Goal: Information Seeking & Learning: Learn about a topic

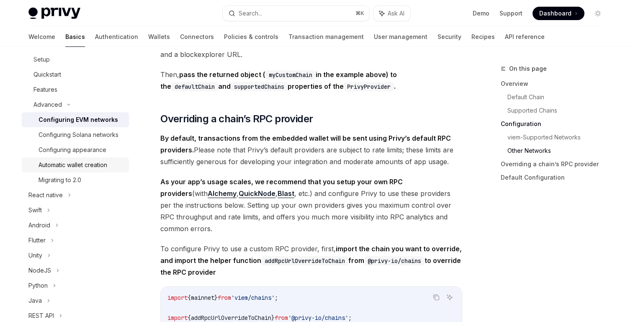
scroll to position [128, 0]
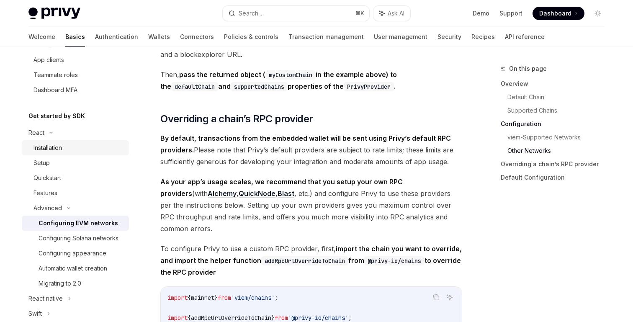
click at [54, 152] on div "Installation" at bounding box center [47, 148] width 28 height 10
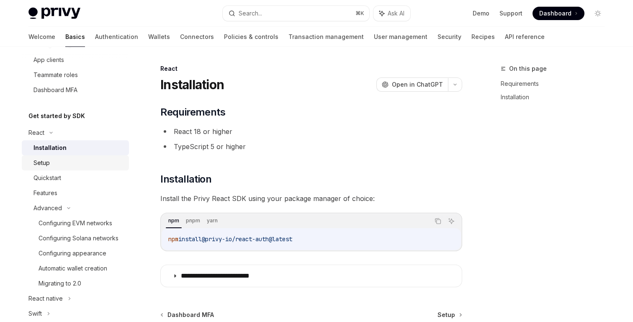
click at [47, 164] on div "Setup" at bounding box center [41, 163] width 16 height 10
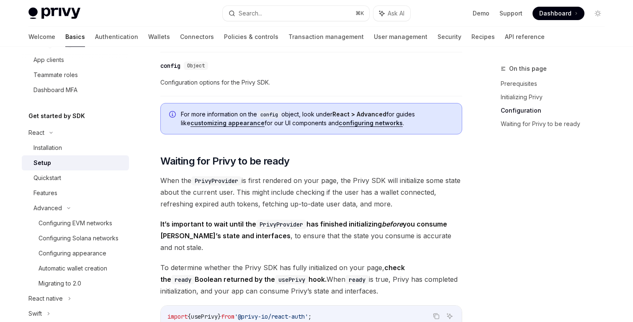
scroll to position [936, 0]
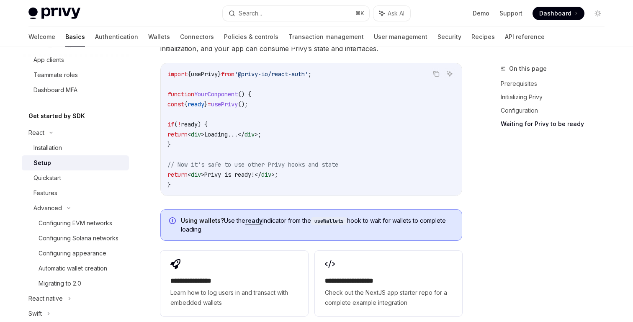
click at [345, 146] on code "import { usePrivy } from '@privy-io/react-auth' ; function YourComponent () { c…" at bounding box center [310, 129] width 287 height 121
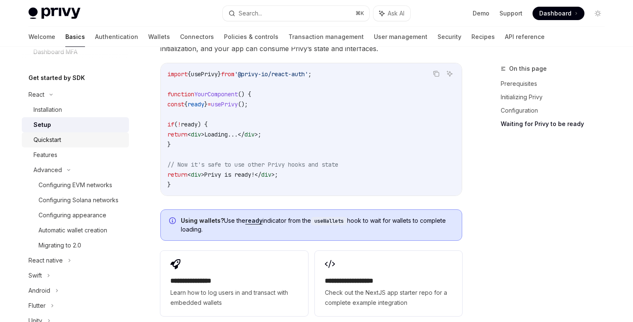
click at [76, 142] on div "Quickstart" at bounding box center [78, 140] width 90 height 10
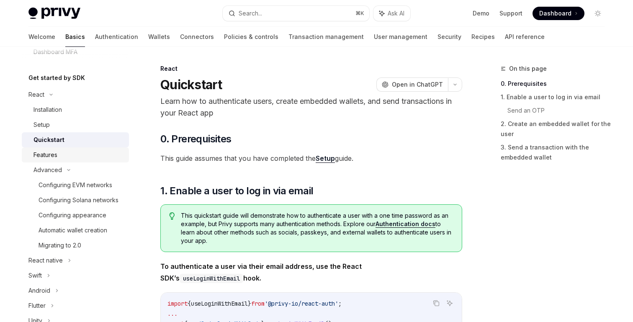
click at [79, 149] on link "Features" at bounding box center [75, 154] width 107 height 15
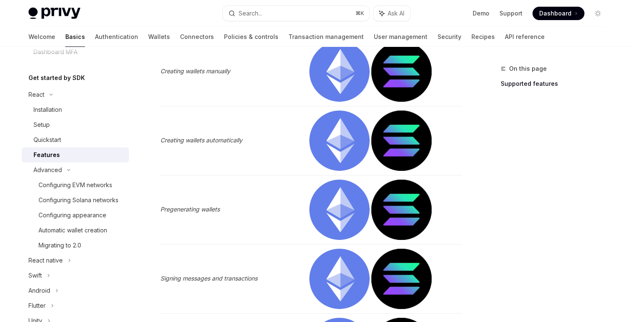
scroll to position [364, 0]
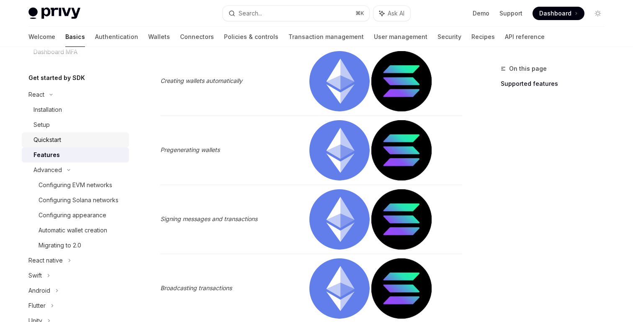
click at [67, 140] on div "Quickstart" at bounding box center [78, 140] width 90 height 10
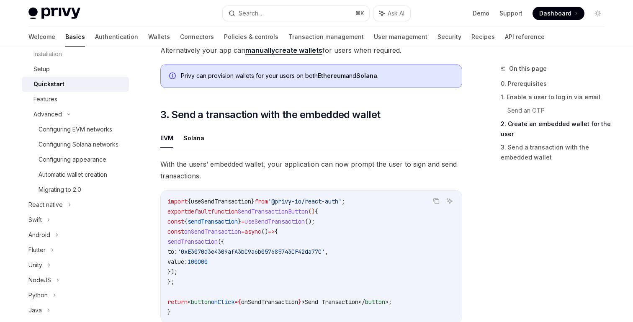
scroll to position [721, 0]
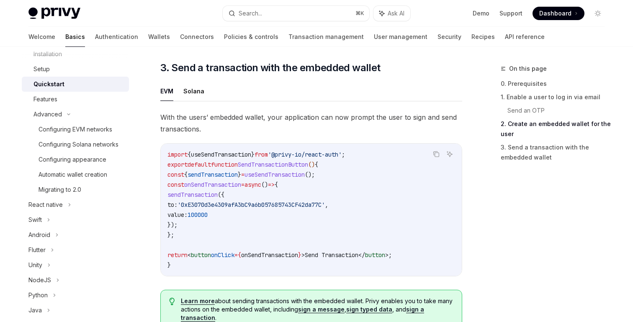
click at [296, 204] on span "'0xE3070d3e4309afA3bC9a6b057685743CF42da77C'" at bounding box center [250, 205] width 147 height 8
click at [274, 220] on code "import { useSendTransaction } from '@privy-io/react-auth' ; export default func…" at bounding box center [310, 209] width 287 height 121
click at [292, 178] on span "useSendTransaction" at bounding box center [274, 175] width 60 height 8
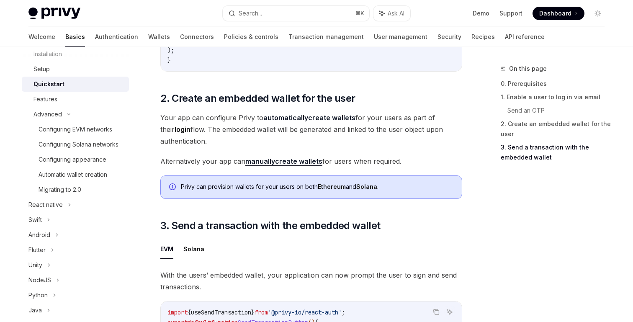
scroll to position [551, 0]
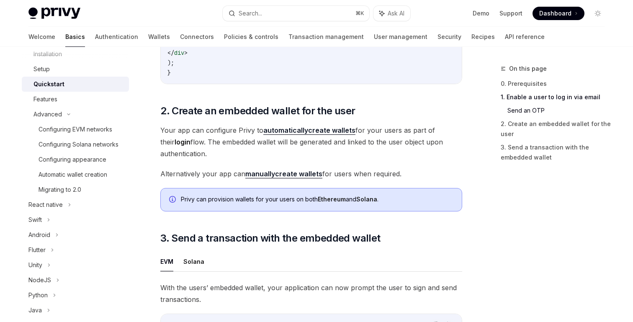
click at [345, 159] on span "Your app can configure Privy to automatically create wallets for your users as …" at bounding box center [311, 141] width 302 height 35
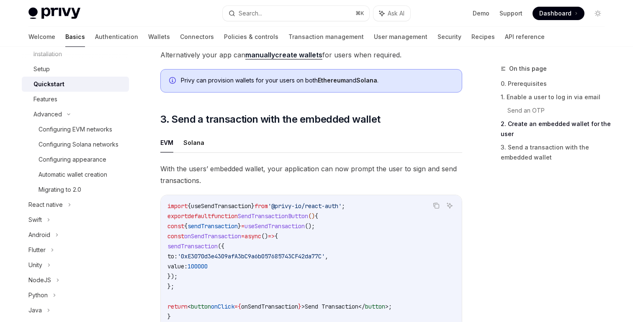
scroll to position [681, 0]
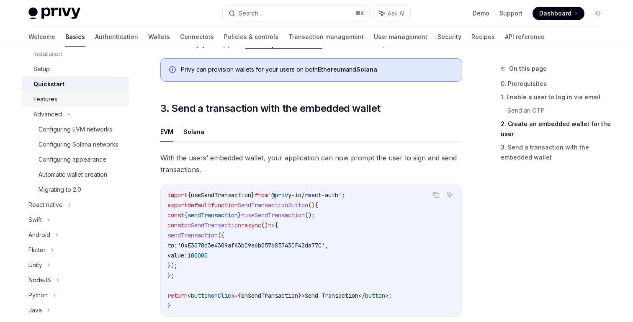
click at [59, 94] on link "Features" at bounding box center [75, 99] width 107 height 15
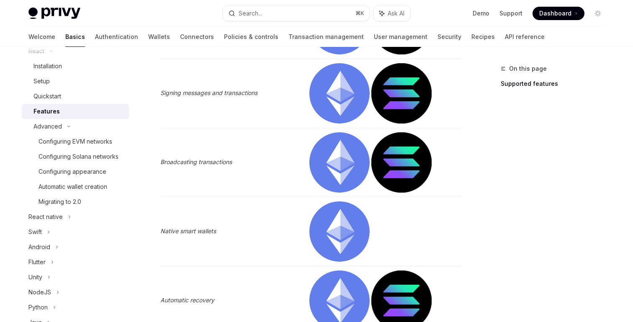
scroll to position [205, 0]
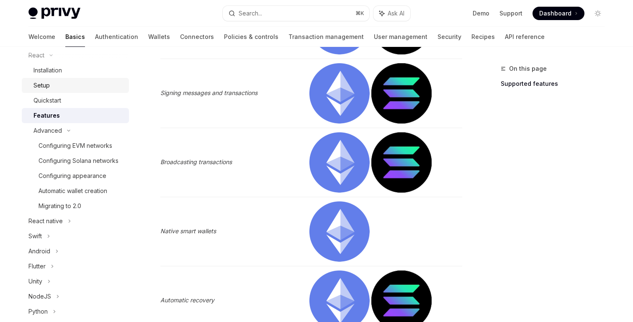
click at [57, 85] on div "Setup" at bounding box center [78, 85] width 90 height 10
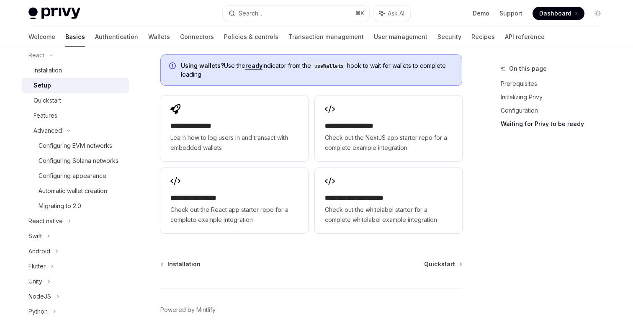
scroll to position [1104, 0]
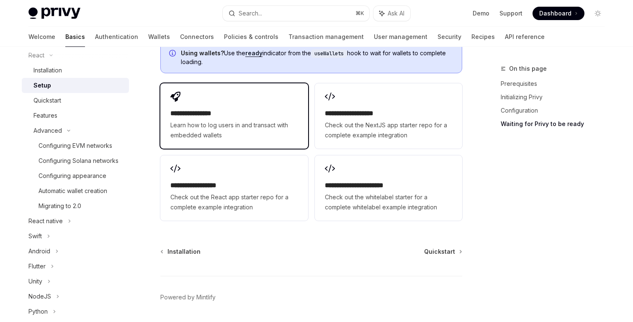
click at [230, 120] on span "Learn how to log users in and transact with embedded wallets" at bounding box center [233, 130] width 127 height 20
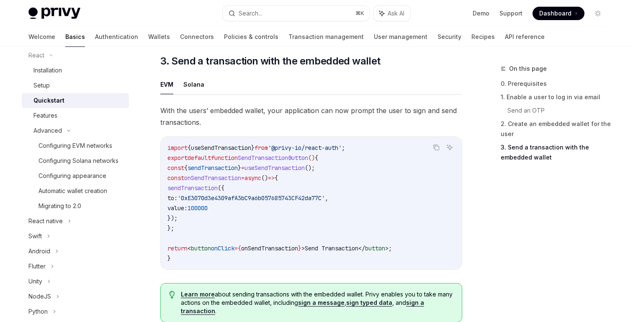
scroll to position [728, 0]
click at [77, 149] on div "Configuring EVM networks" at bounding box center [75, 146] width 74 height 10
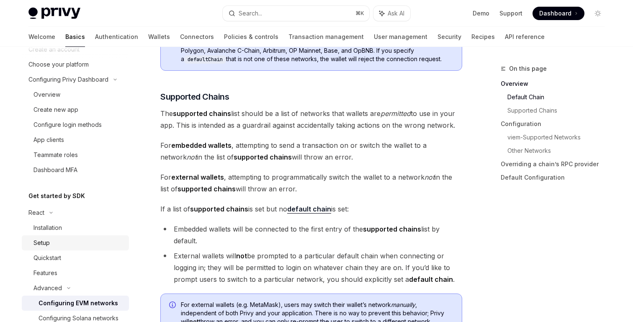
scroll to position [47, 0]
click at [72, 256] on div "Quickstart" at bounding box center [78, 259] width 90 height 10
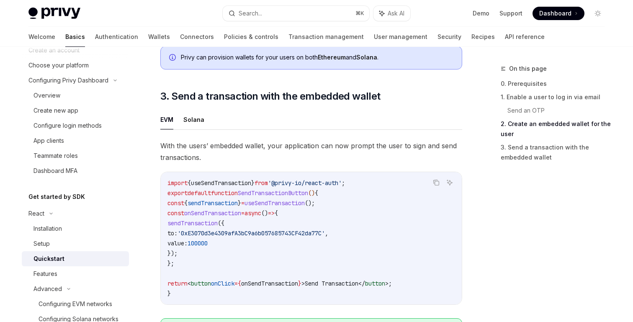
click at [281, 172] on div "With the users’ embedded wallet, your application can now prompt the user to si…" at bounding box center [311, 252] width 302 height 224
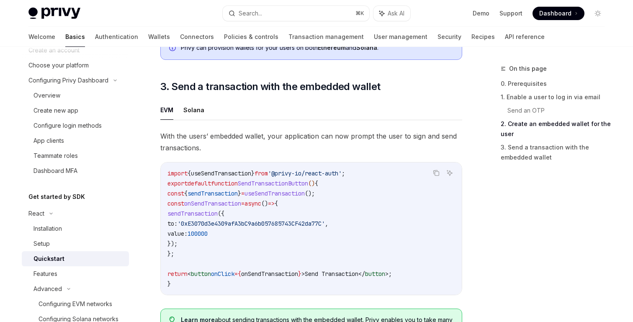
scroll to position [712, 0]
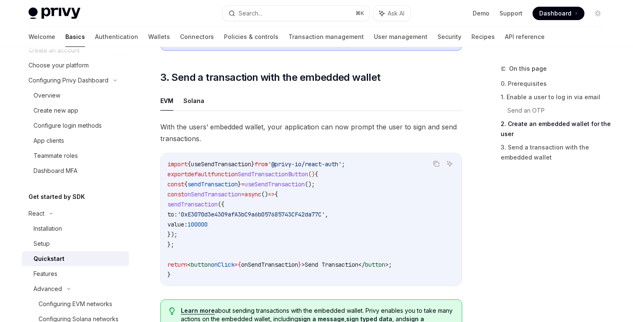
click at [276, 178] on span "SendTransactionButton" at bounding box center [273, 174] width 70 height 8
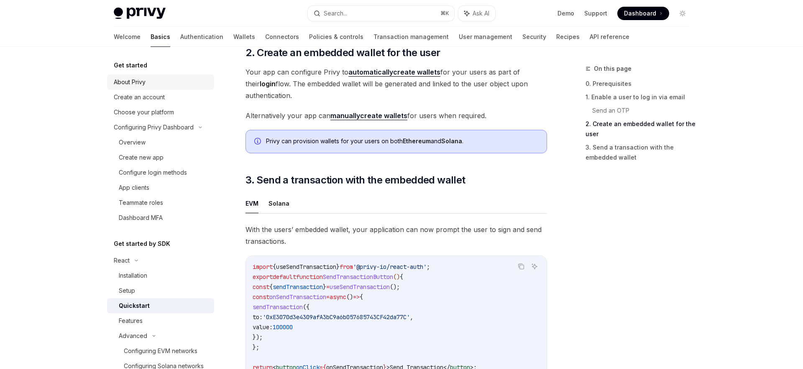
scroll to position [596, 0]
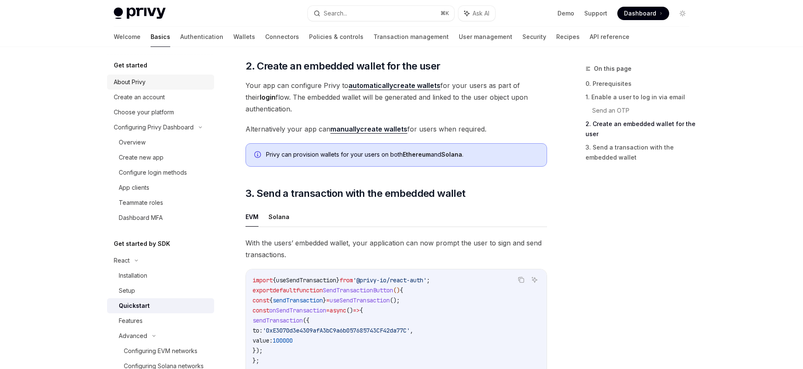
click at [136, 86] on div "About Privy" at bounding box center [130, 82] width 32 height 10
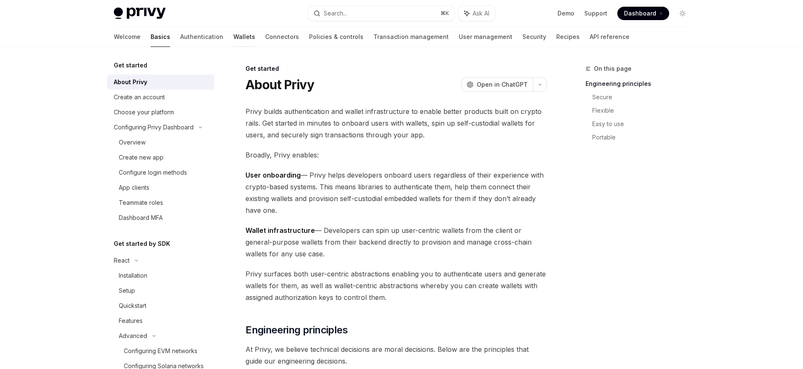
click at [233, 39] on link "Wallets" at bounding box center [244, 37] width 22 height 20
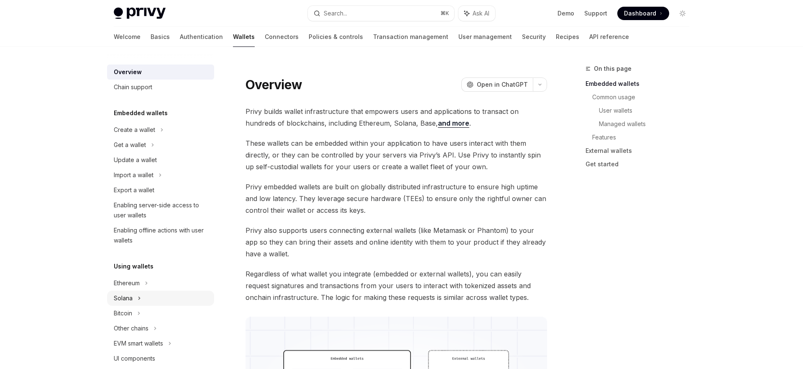
click at [131, 152] on div "Solana" at bounding box center [160, 144] width 107 height 15
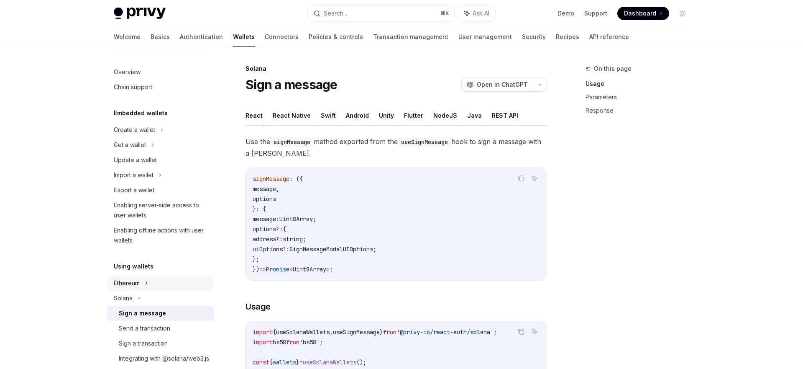
click at [138, 135] on div "Ethereum" at bounding box center [134, 130] width 41 height 10
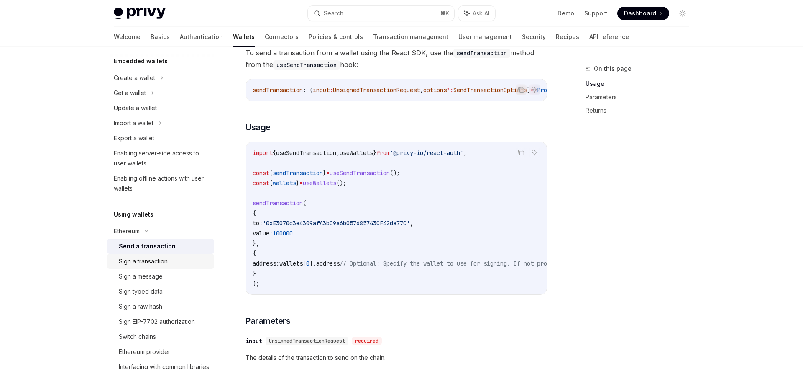
scroll to position [62, 0]
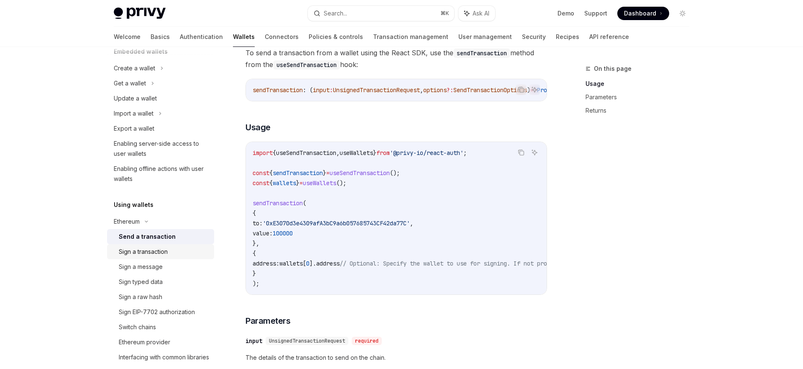
click at [154, 256] on link "Sign a transaction" at bounding box center [160, 251] width 107 height 15
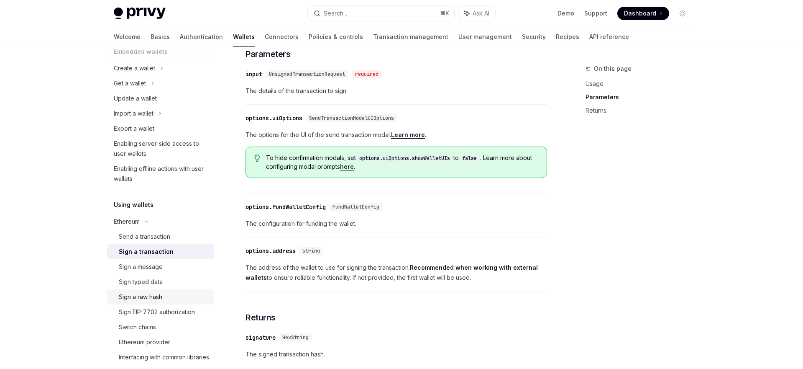
scroll to position [163, 0]
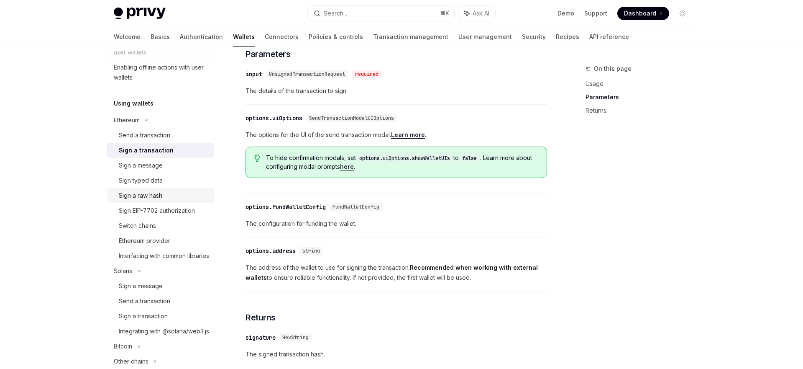
click at [152, 193] on div "Sign a raw hash" at bounding box center [141, 195] width 44 height 10
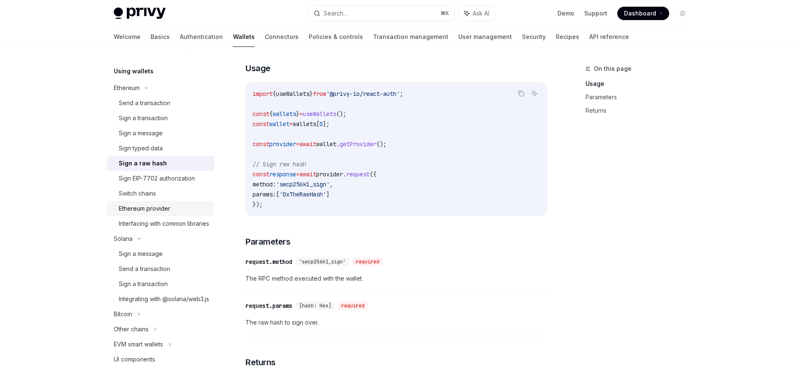
scroll to position [195, 0]
click at [167, 273] on div "Send a transaction" at bounding box center [144, 268] width 51 height 10
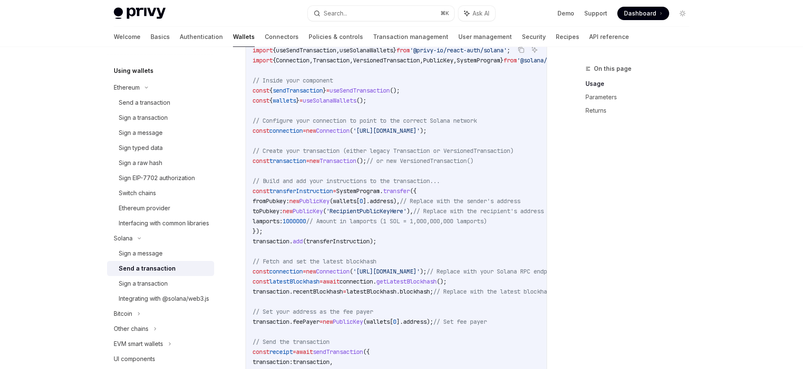
scroll to position [302, 0]
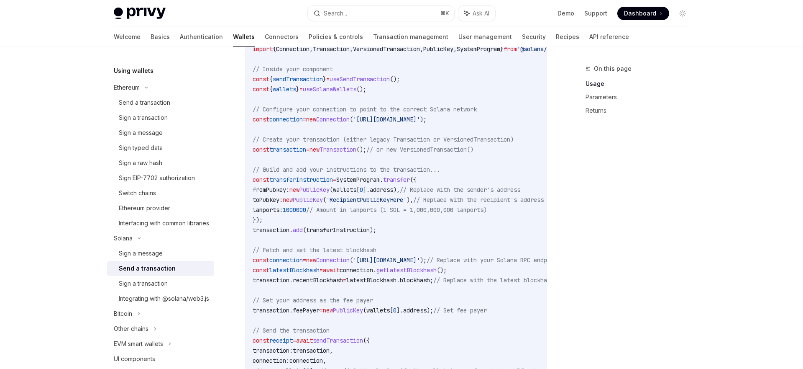
click at [395, 224] on code "import { useSendTransaction , useSolanaWallets } from '@privy-io/react-auth/sol…" at bounding box center [474, 220] width 442 height 372
click at [156, 100] on div "Send a transaction" at bounding box center [144, 102] width 51 height 10
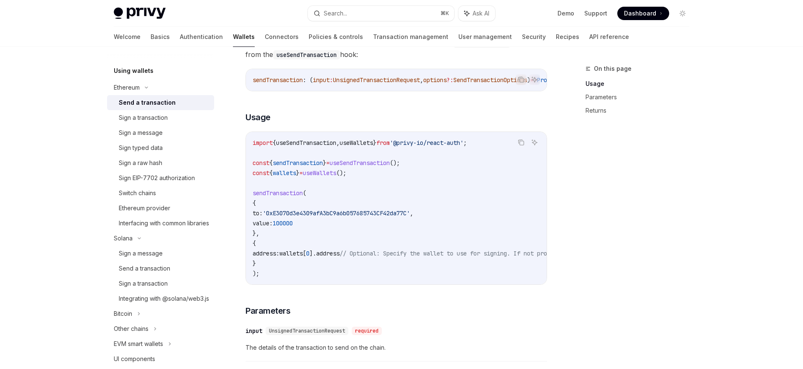
scroll to position [202, 0]
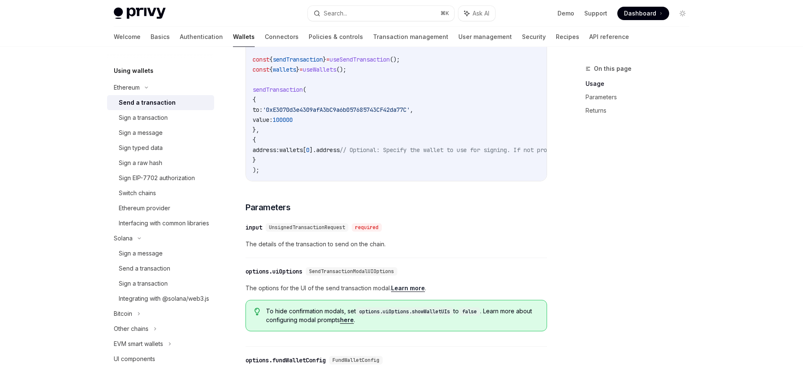
click at [473, 232] on div "​ input UnsignedTransactionRequest required" at bounding box center [392, 227] width 293 height 10
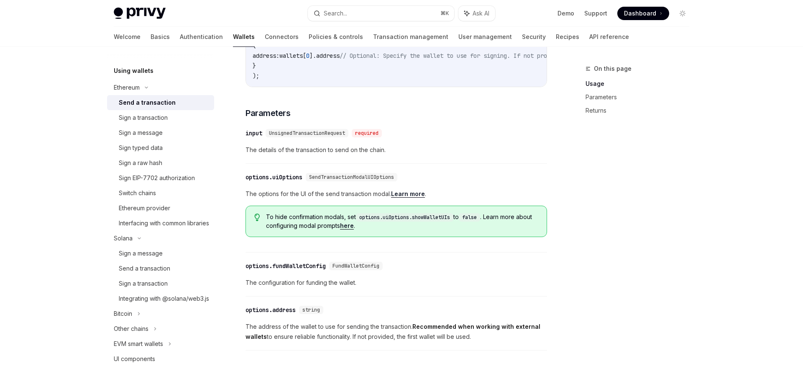
click at [326, 132] on div "​ input UnsignedTransactionRequest required The details of the transaction to s…" at bounding box center [397, 144] width 302 height 40
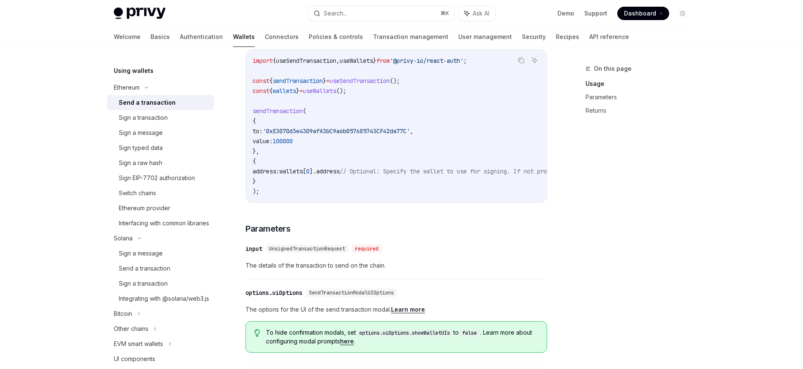
scroll to position [67, 0]
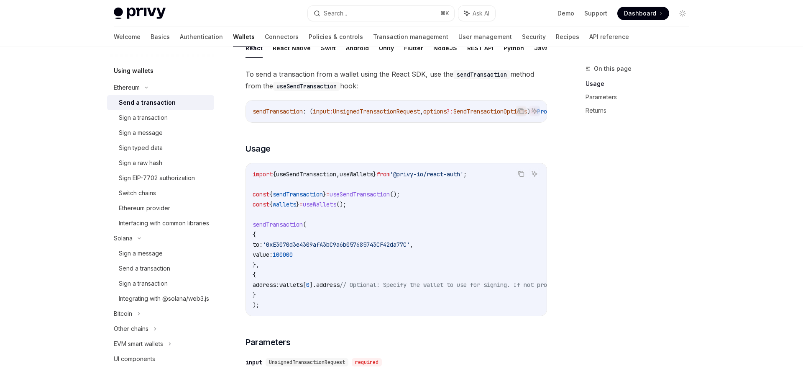
click at [362, 238] on code "import { useSendTransaction , useWallets } from '@privy-io/react-auth' ; const …" at bounding box center [472, 239] width 438 height 141
click at [311, 238] on code "import { useSendTransaction , useWallets } from '@privy-io/react-auth' ; const …" at bounding box center [472, 239] width 438 height 141
click at [357, 248] on span "'0xE3070d3e4309afA3bC9a6b057685743CF42da77C'" at bounding box center [336, 245] width 147 height 8
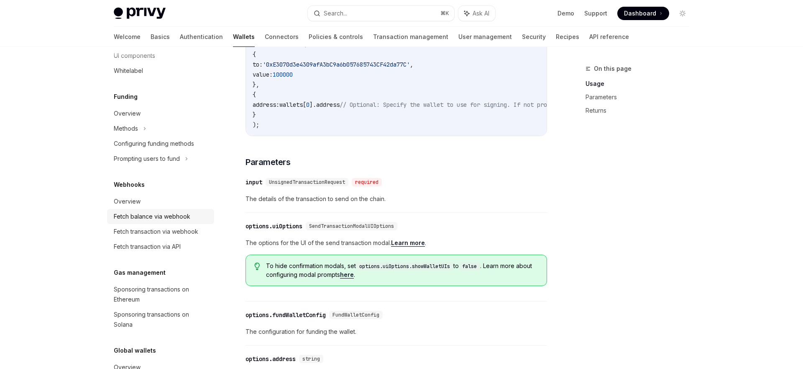
scroll to position [314, 0]
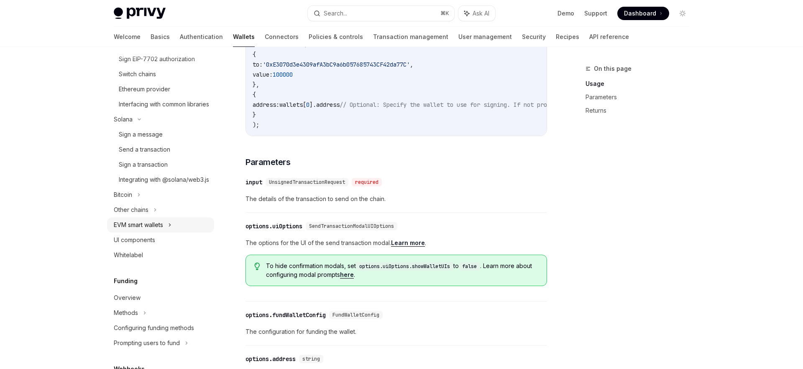
click at [175, 232] on div "EVM smart wallets" at bounding box center [160, 224] width 107 height 15
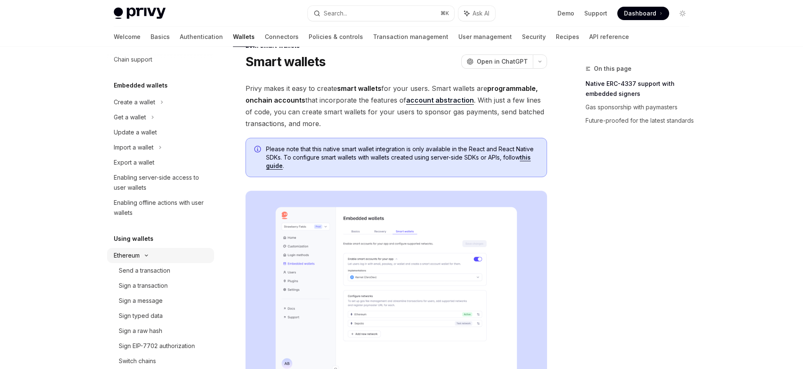
click at [142, 254] on icon at bounding box center [146, 255] width 10 height 3
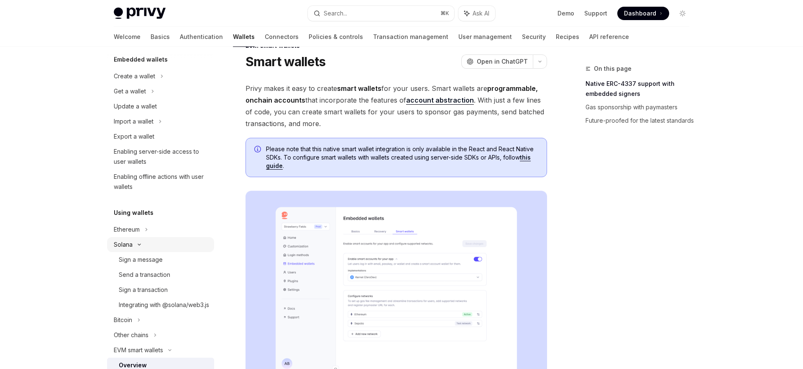
click at [139, 99] on div "Solana" at bounding box center [160, 91] width 107 height 15
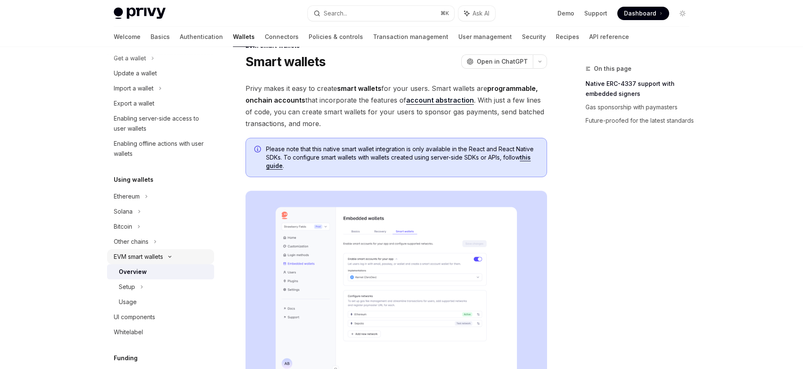
scroll to position [85, 0]
click at [137, 300] on div "Usage" at bounding box center [164, 304] width 90 height 10
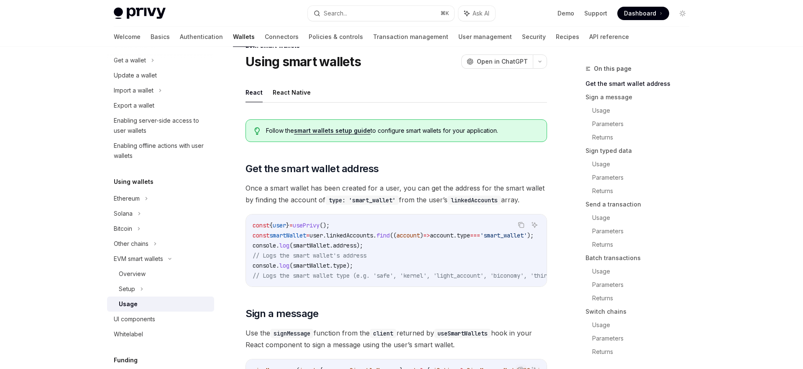
scroll to position [146, 0]
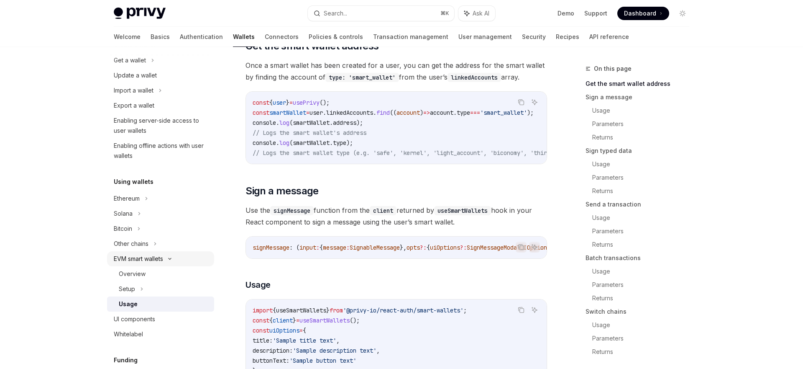
click at [154, 256] on div "EVM smart wallets" at bounding box center [138, 259] width 49 height 10
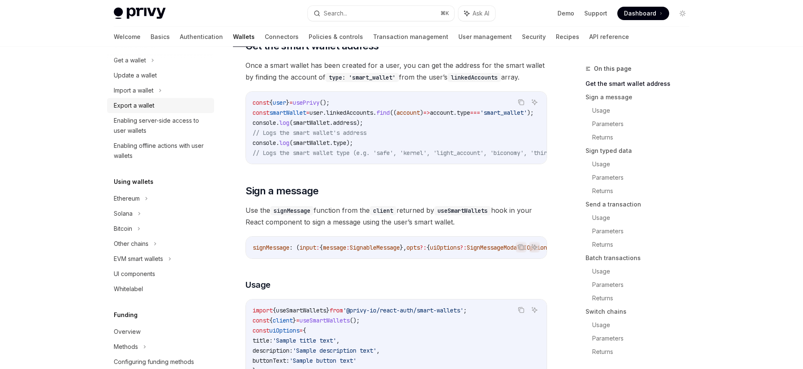
scroll to position [41, 0]
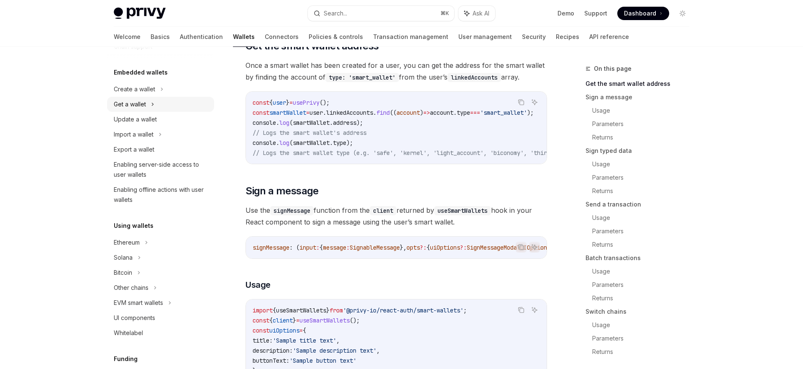
click at [151, 106] on div "Get a wallet" at bounding box center [160, 104] width 107 height 15
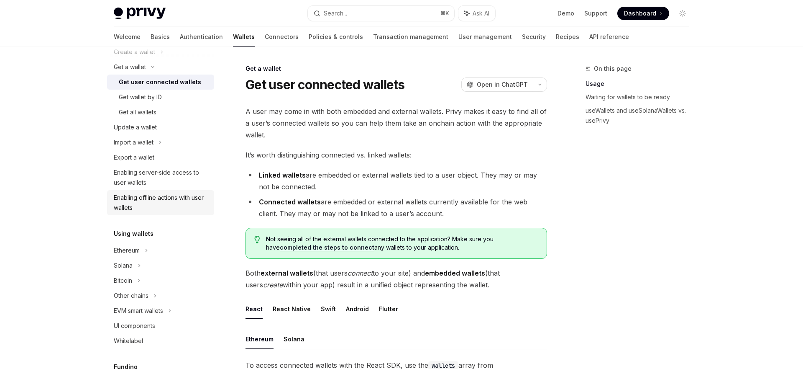
scroll to position [121, 0]
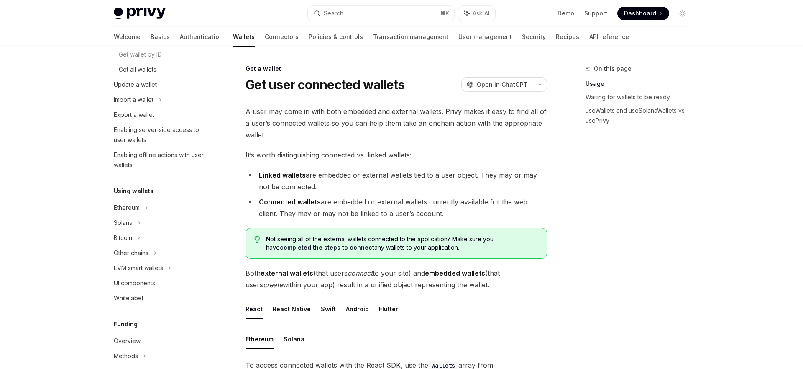
click at [148, 197] on div "Using wallets Ethereum Solana Bitcoin Other chains EVM smart wallets UI compone…" at bounding box center [160, 246] width 107 height 120
click at [140, 14] on div "Ethereum" at bounding box center [134, 9] width 41 height 10
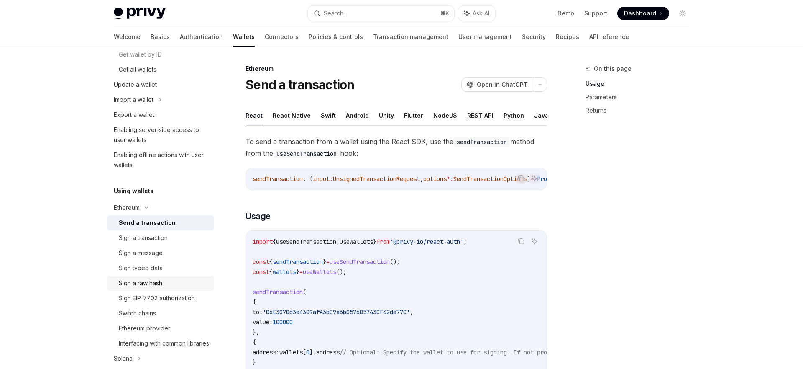
scroll to position [164, 0]
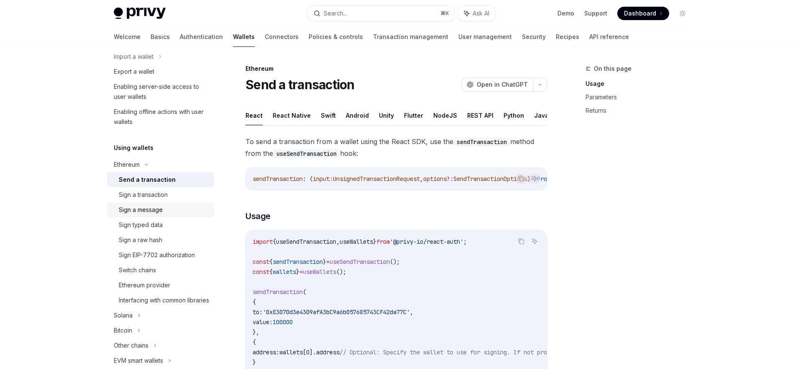
click at [153, 205] on div "Sign a message" at bounding box center [141, 210] width 44 height 10
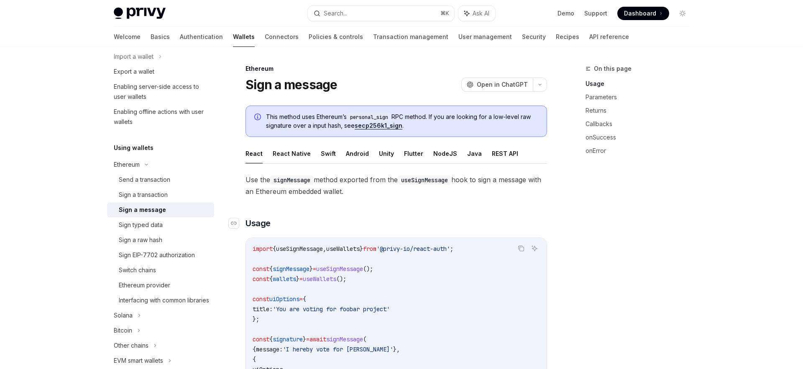
scroll to position [147, 0]
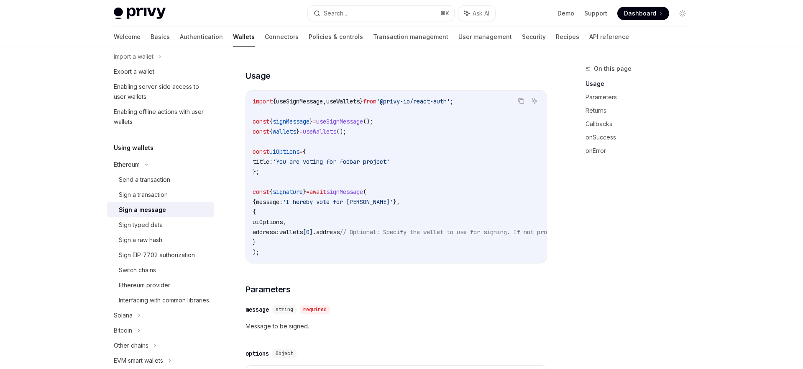
click at [164, 203] on link "Sign a message" at bounding box center [160, 209] width 107 height 15
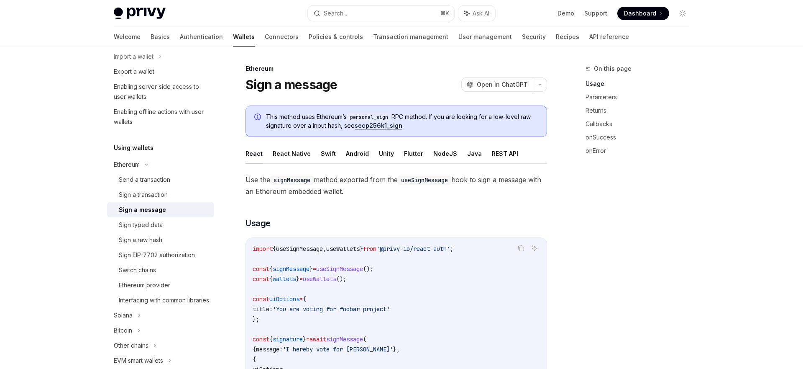
click at [161, 213] on div "Sign a message" at bounding box center [142, 210] width 47 height 10
click at [164, 195] on div "Sign a transaction" at bounding box center [143, 195] width 49 height 10
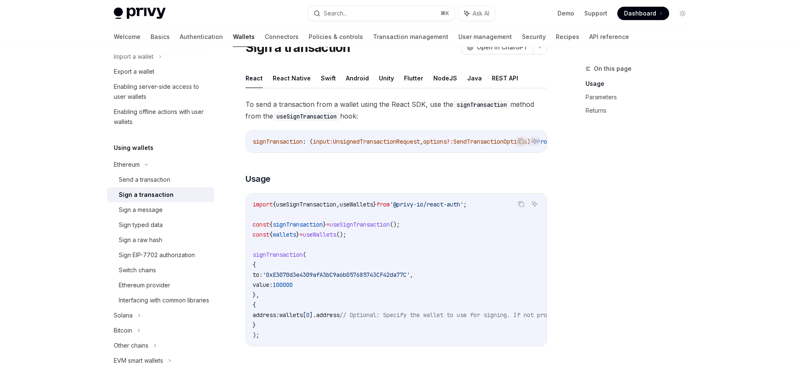
scroll to position [86, 0]
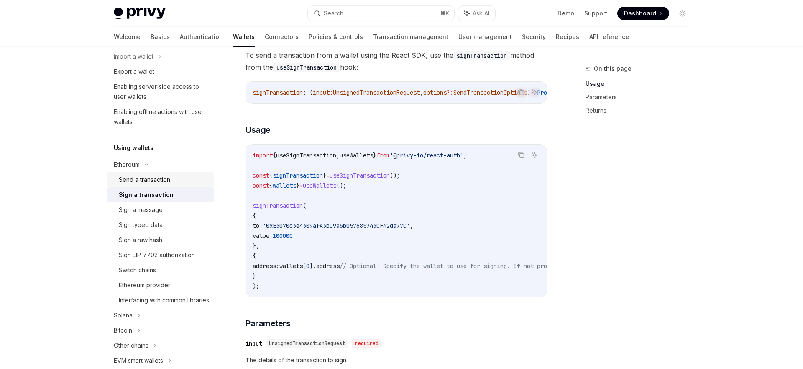
click at [159, 181] on div "Send a transaction" at bounding box center [144, 179] width 51 height 10
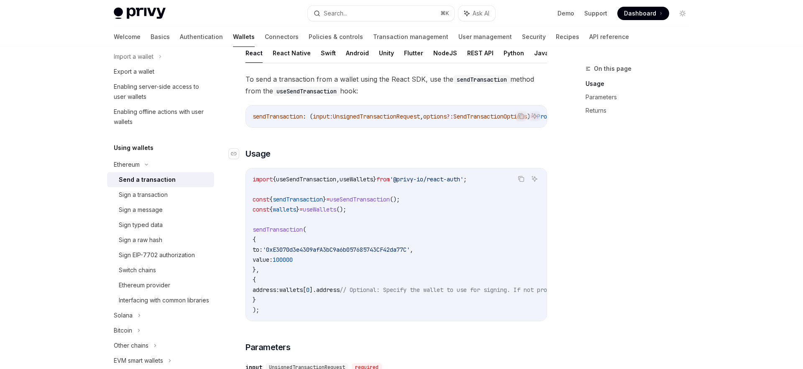
scroll to position [61, 0]
click at [462, 161] on h3 "​ Usage" at bounding box center [397, 155] width 302 height 12
click at [373, 28] on link "Transaction management" at bounding box center [410, 37] width 75 height 20
type textarea "*"
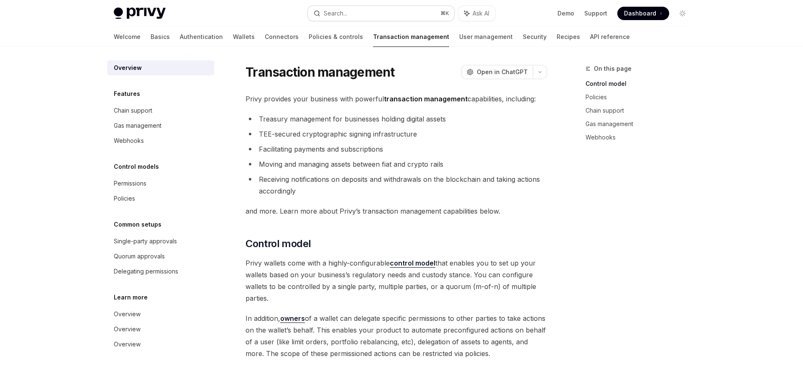
click at [387, 18] on button "Search... ⌘ K" at bounding box center [381, 13] width 146 height 15
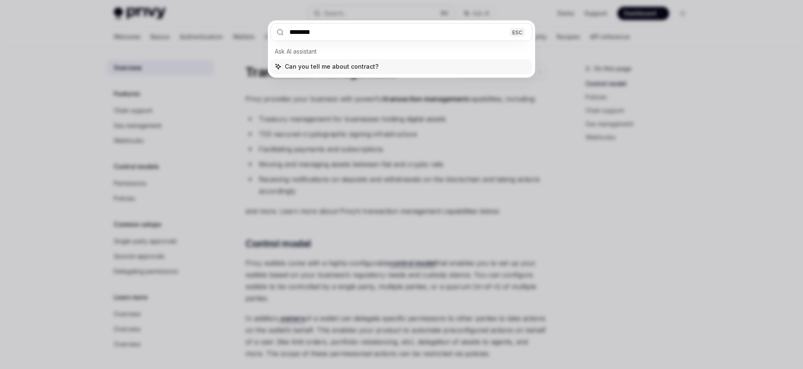
type input "********"
type textarea "*"
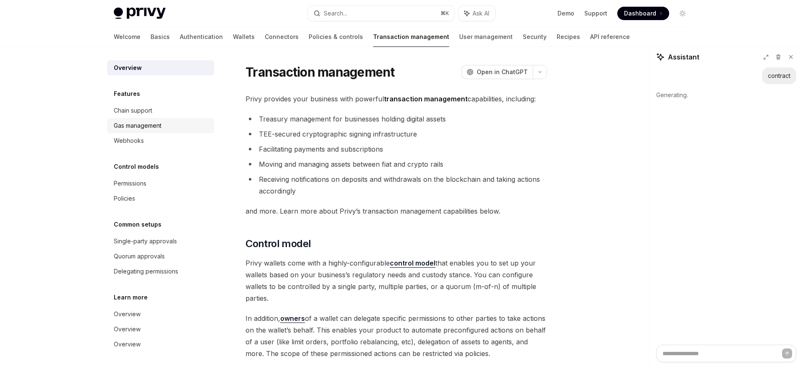
scroll to position [13, 0]
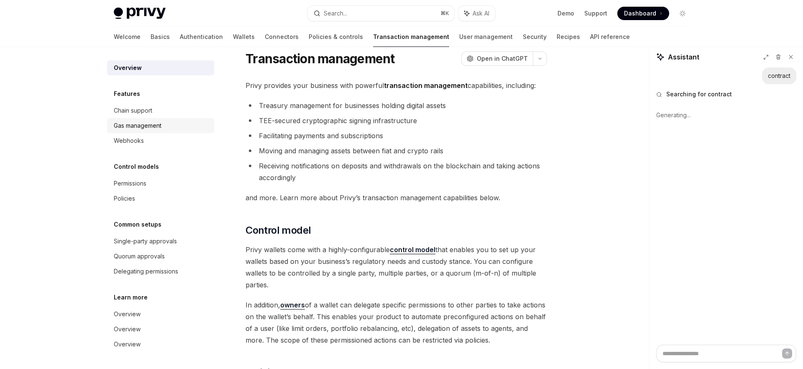
type textarea "*"
click at [356, 11] on button "Search... ⌘ K" at bounding box center [381, 13] width 146 height 15
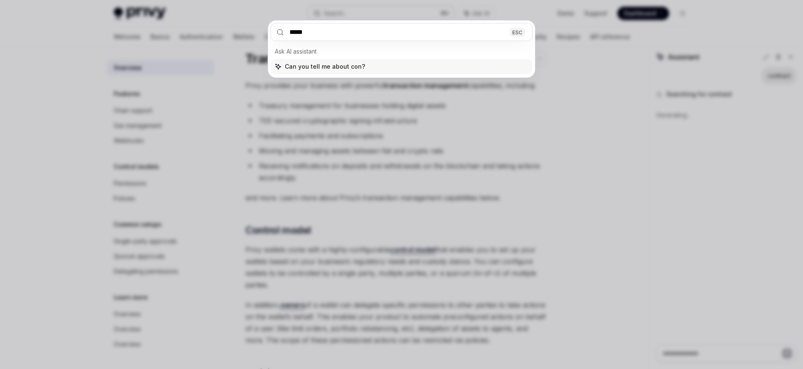
type input "******"
type textarea "*"
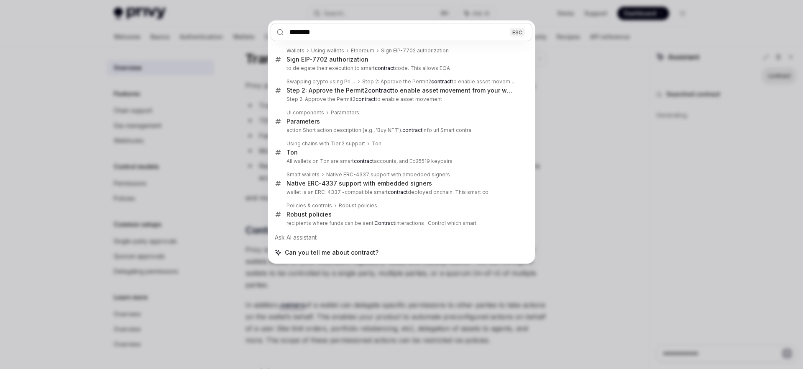
type input "********"
click at [188, 202] on div "******** ESC Wallets Using wallets Ethereum Sign EIP-7702 authorization Sign EI…" at bounding box center [401, 184] width 803 height 369
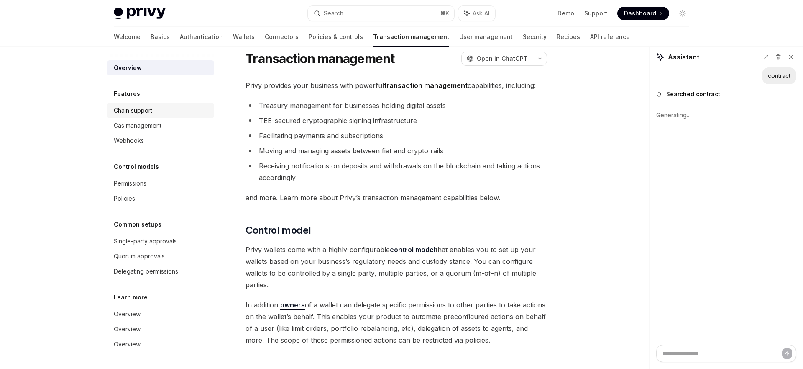
click at [147, 114] on div "Chain support" at bounding box center [133, 110] width 38 height 10
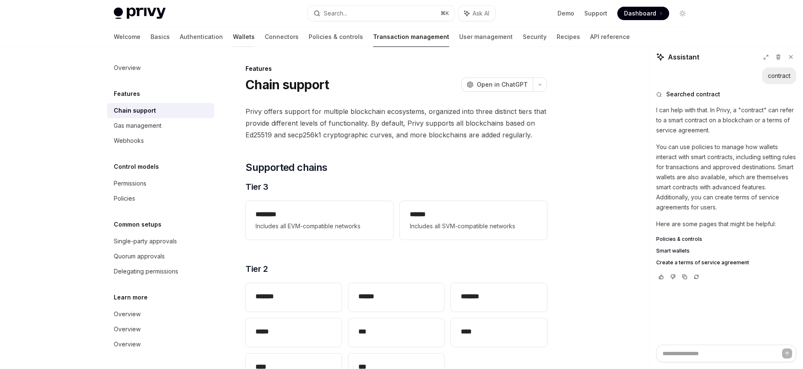
click at [233, 39] on link "Wallets" at bounding box center [244, 37] width 22 height 20
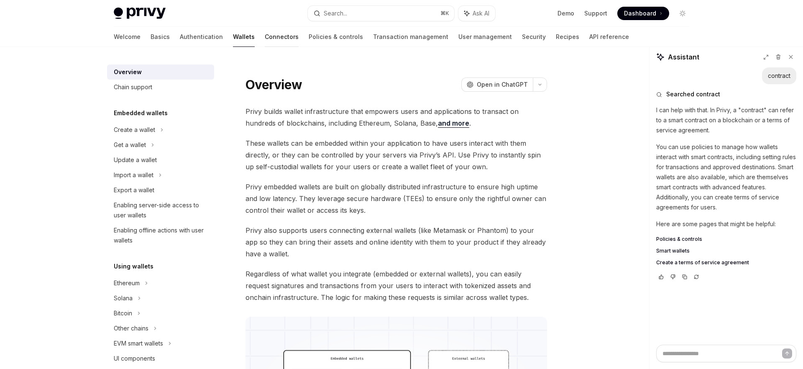
click at [265, 41] on link "Connectors" at bounding box center [282, 37] width 34 height 20
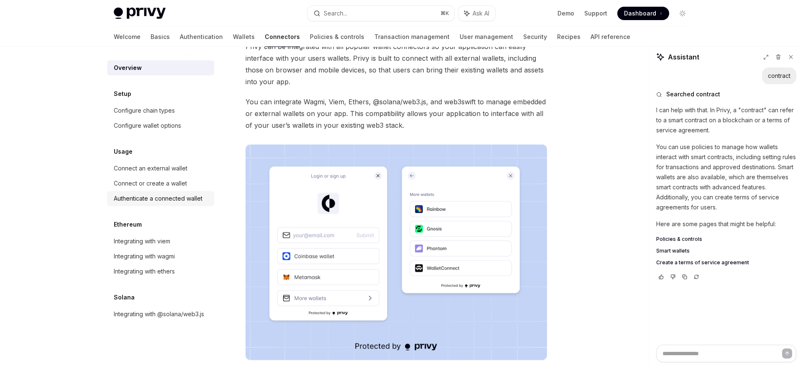
scroll to position [55, 0]
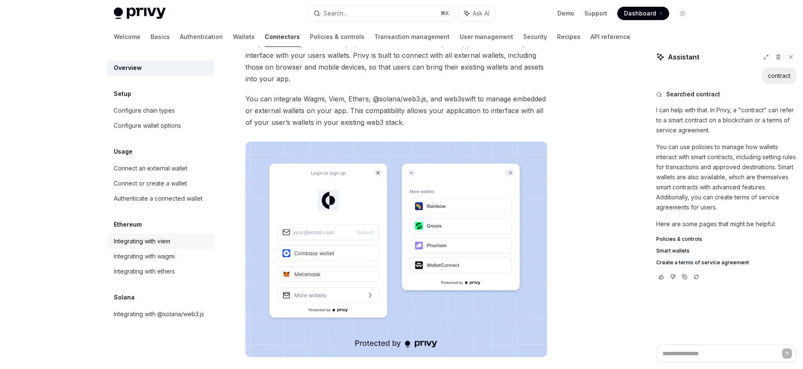
click at [166, 242] on div "Integrating with viem" at bounding box center [142, 241] width 56 height 10
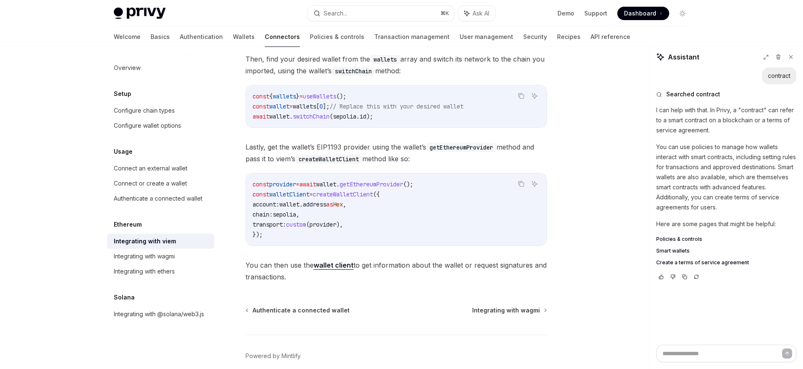
scroll to position [173, 0]
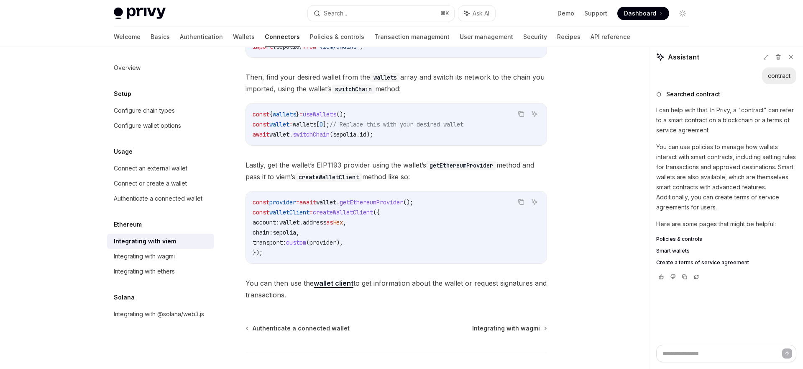
click at [364, 166] on span "Lastly, get the wallet’s EIP1193 provider using the wallet’s getEthereumProvide…" at bounding box center [397, 170] width 302 height 23
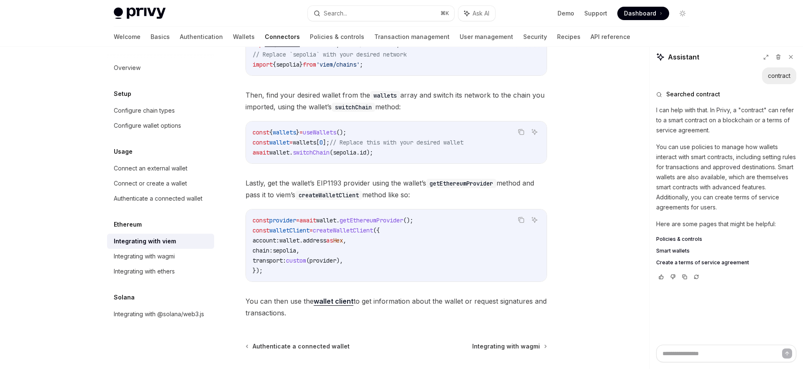
click at [364, 166] on div "Viem represents connected wallets as a wallet client object, which you can use …" at bounding box center [397, 138] width 302 height 361
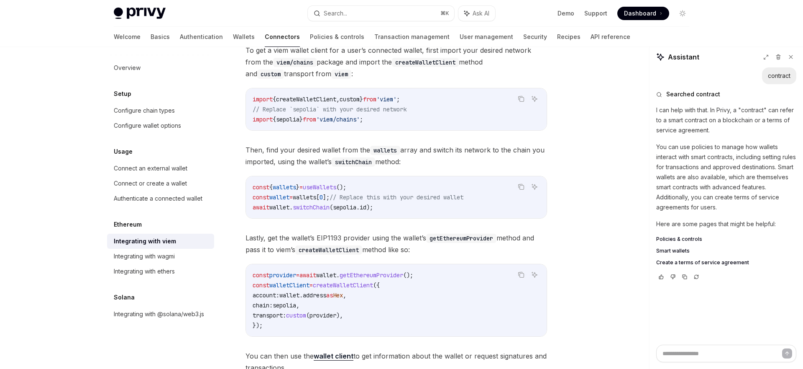
scroll to position [76, 0]
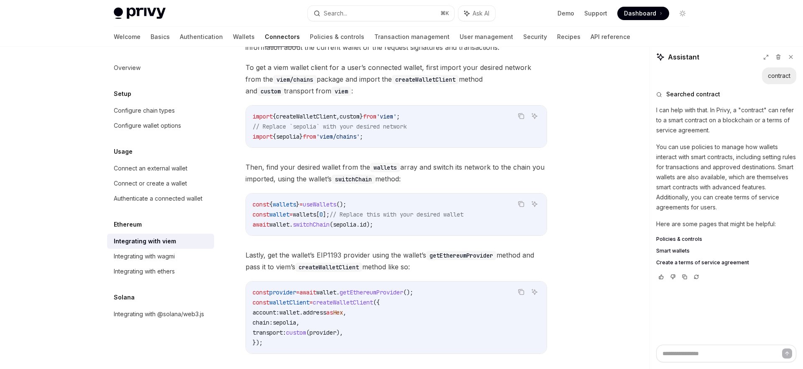
click at [369, 263] on span "Lastly, get the wallet’s EIP1193 provider using the wallet’s getEthereumProvide…" at bounding box center [397, 260] width 302 height 23
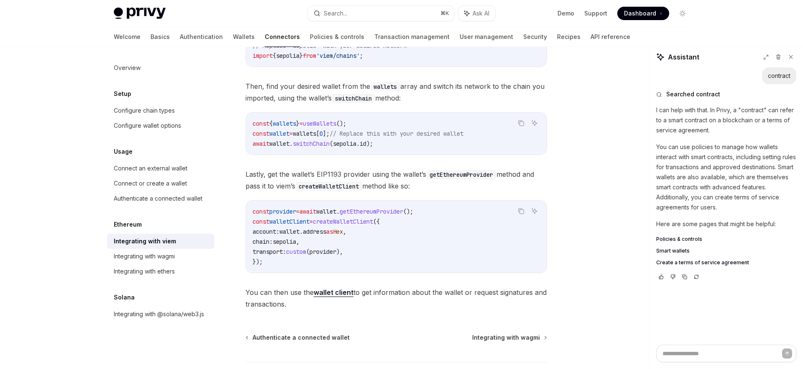
click at [390, 174] on span "Lastly, get the wallet’s EIP1193 provider using the wallet’s getEthereumProvide…" at bounding box center [397, 179] width 302 height 23
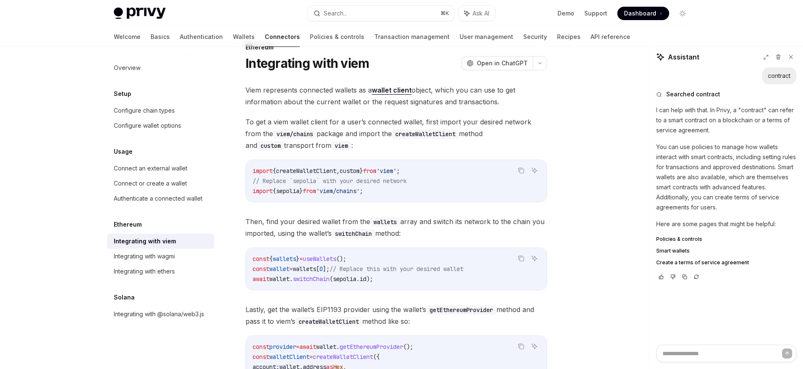
scroll to position [20, 0]
click at [150, 171] on div "Connect an external wallet" at bounding box center [151, 168] width 74 height 10
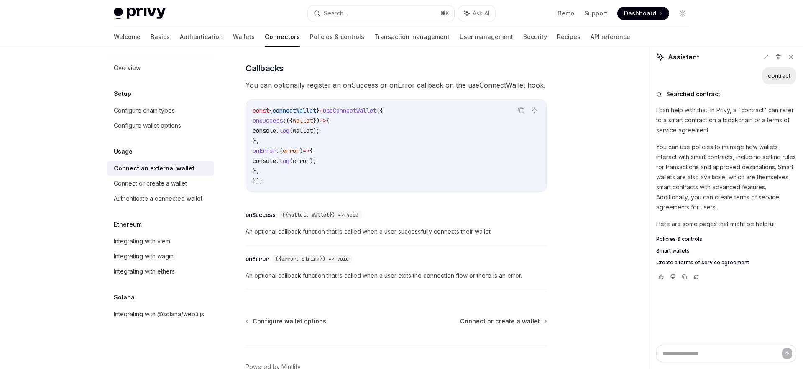
scroll to position [514, 0]
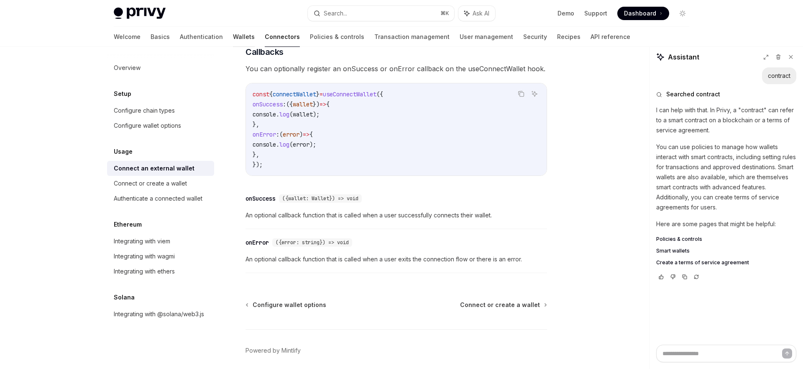
click at [233, 34] on link "Wallets" at bounding box center [244, 37] width 22 height 20
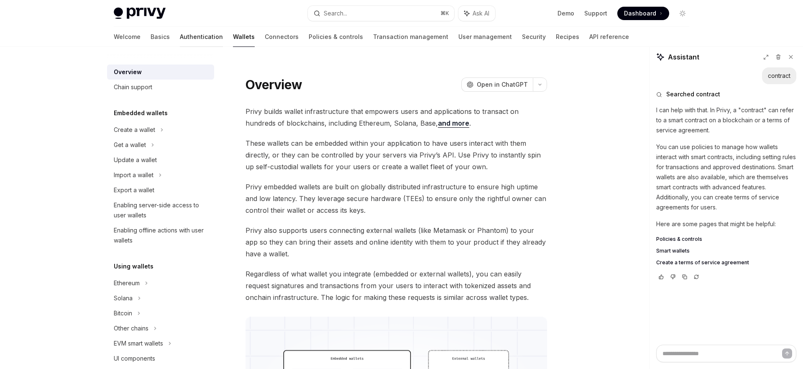
click at [180, 36] on link "Authentication" at bounding box center [201, 37] width 43 height 20
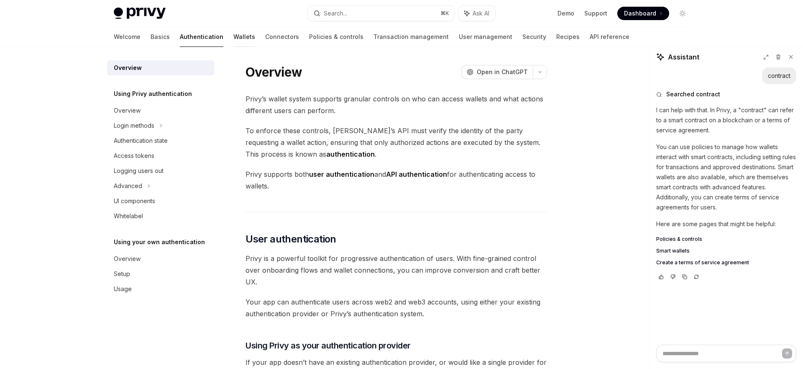
click at [233, 37] on link "Wallets" at bounding box center [244, 37] width 22 height 20
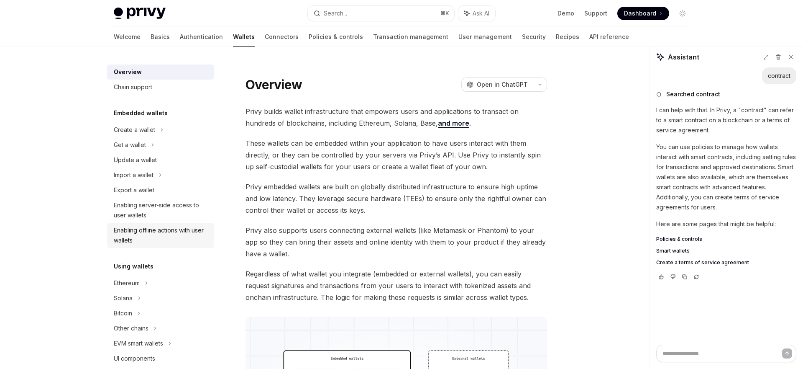
click at [169, 232] on div "Enabling offline actions with user wallets" at bounding box center [161, 235] width 95 height 20
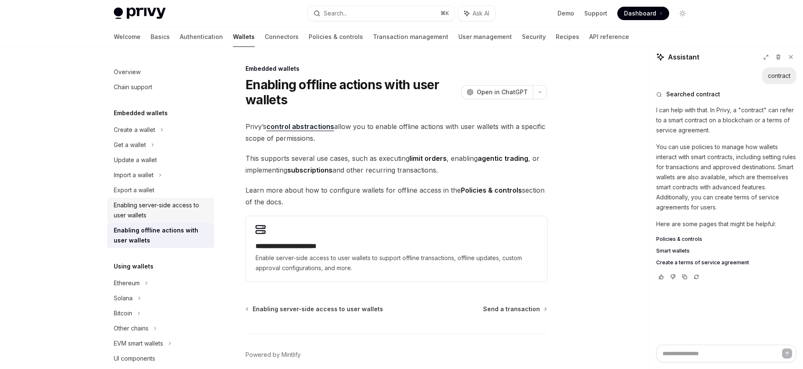
click at [173, 216] on div "Enabling server-side access to user wallets" at bounding box center [161, 210] width 95 height 20
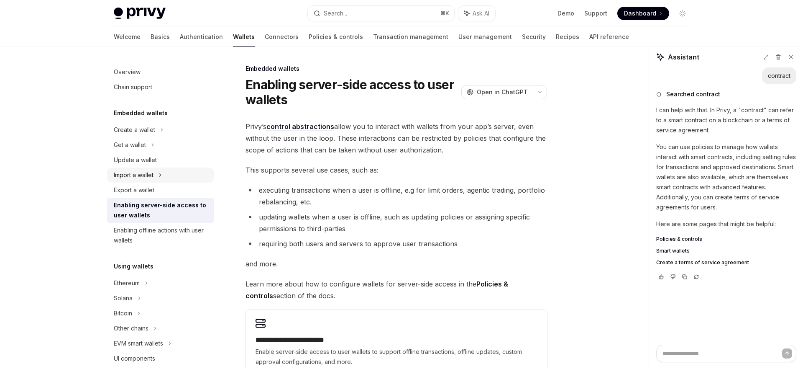
click at [154, 174] on div "Import a wallet" at bounding box center [134, 175] width 40 height 10
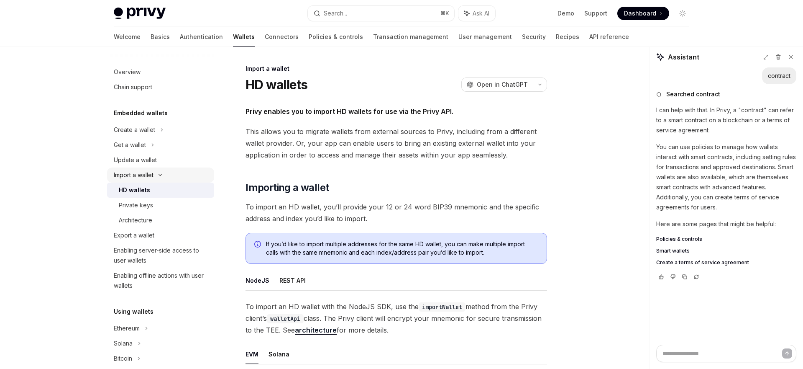
click at [154, 174] on div "Import a wallet" at bounding box center [134, 175] width 40 height 10
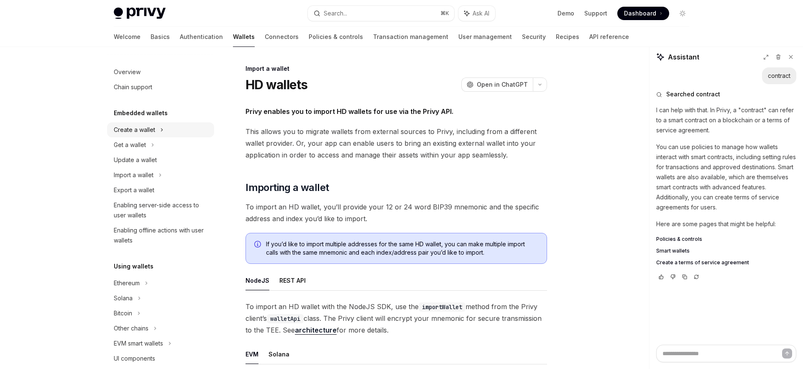
click at [153, 129] on div "Create a wallet" at bounding box center [134, 130] width 41 height 10
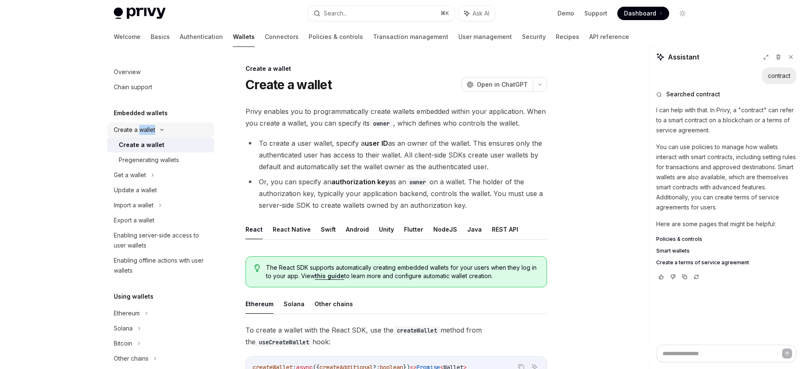
click at [153, 129] on div "Create a wallet" at bounding box center [134, 130] width 41 height 10
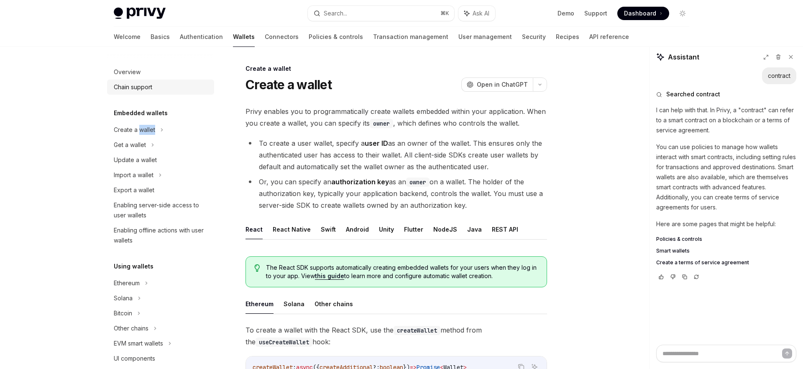
click at [154, 91] on div "Chain support" at bounding box center [161, 87] width 95 height 10
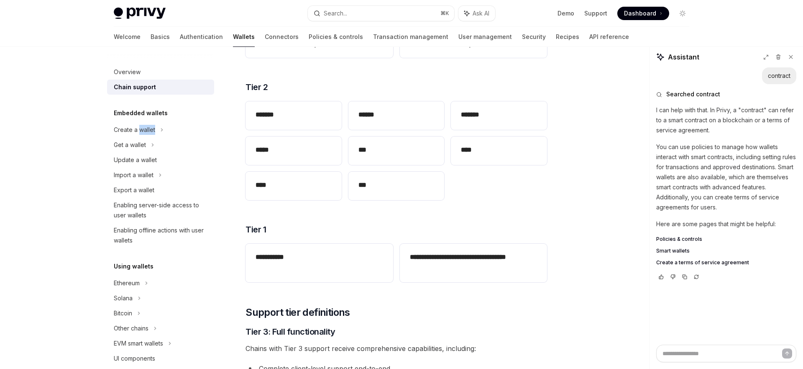
scroll to position [92, 0]
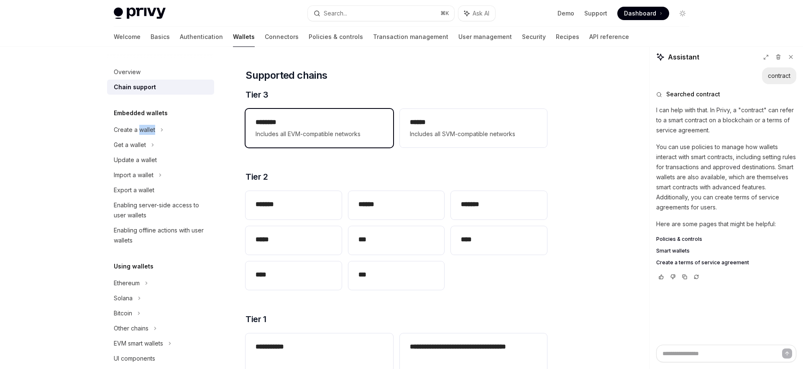
click at [310, 143] on div "******** Includes all EVM-compatible networks" at bounding box center [319, 128] width 147 height 38
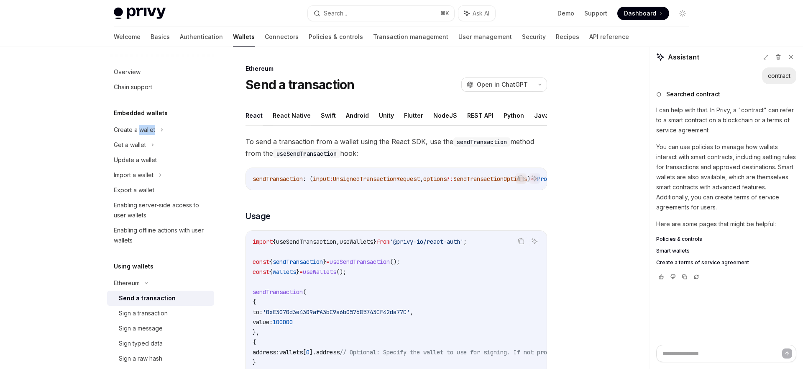
click at [283, 113] on button "React Native" at bounding box center [292, 115] width 38 height 20
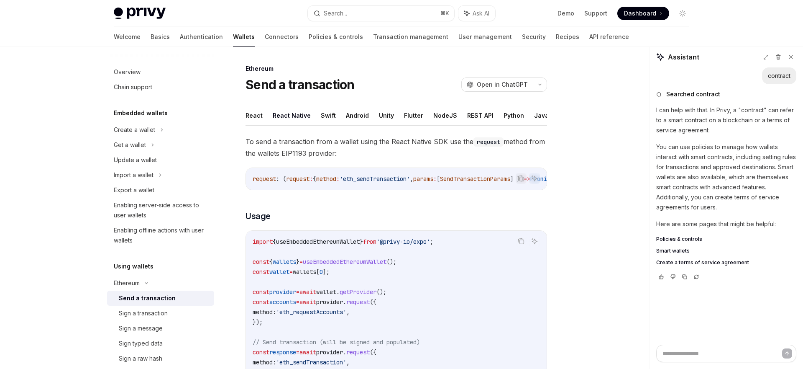
click at [267, 118] on ul "React React Native Swift Android Unity Flutter NodeJS REST API Python Java" at bounding box center [397, 115] width 302 height 20
click at [267, 116] on ul "React React Native Swift Android Unity Flutter NodeJS REST API Python Java" at bounding box center [397, 115] width 302 height 20
click at [259, 116] on button "React" at bounding box center [254, 115] width 17 height 20
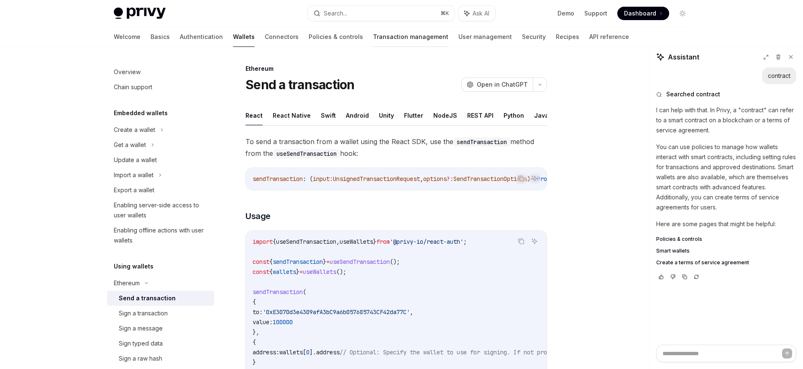
click at [385, 42] on link "Transaction management" at bounding box center [410, 37] width 75 height 20
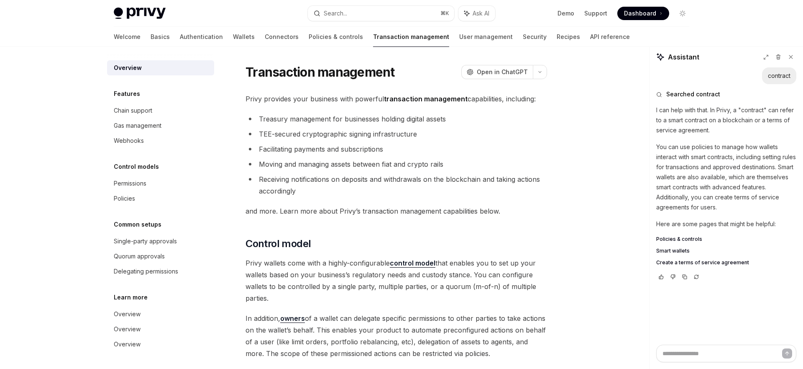
scroll to position [71, 0]
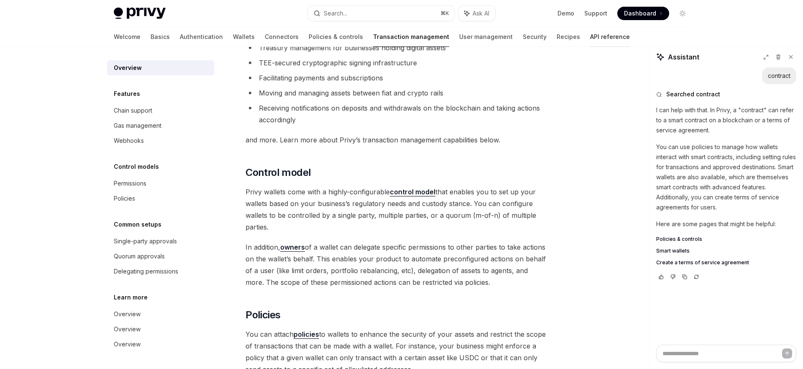
click at [590, 44] on link "API reference" at bounding box center [610, 37] width 40 height 20
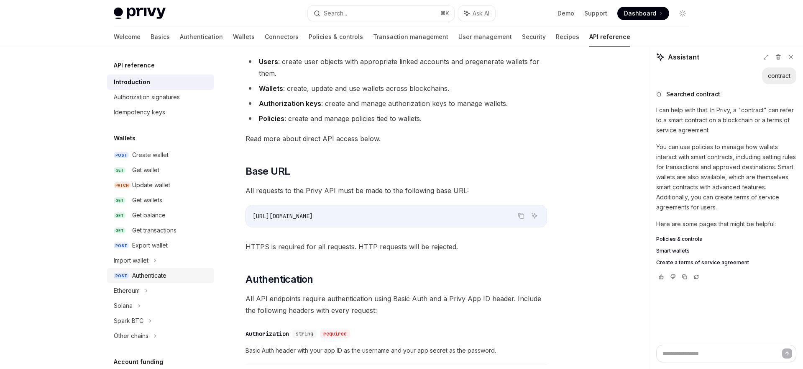
scroll to position [70, 0]
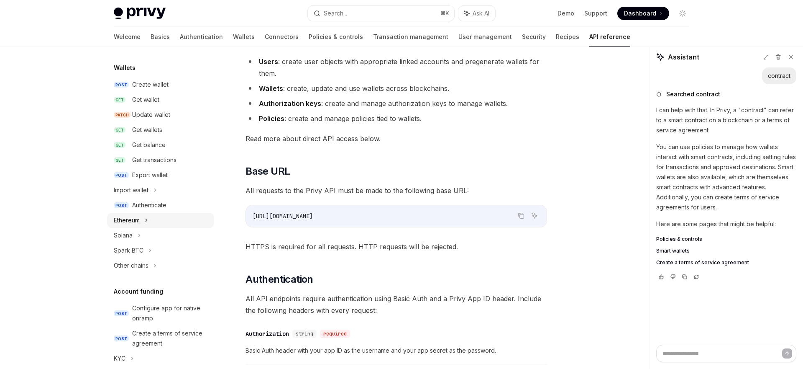
click at [143, 218] on div "Ethereum" at bounding box center [160, 220] width 107 height 15
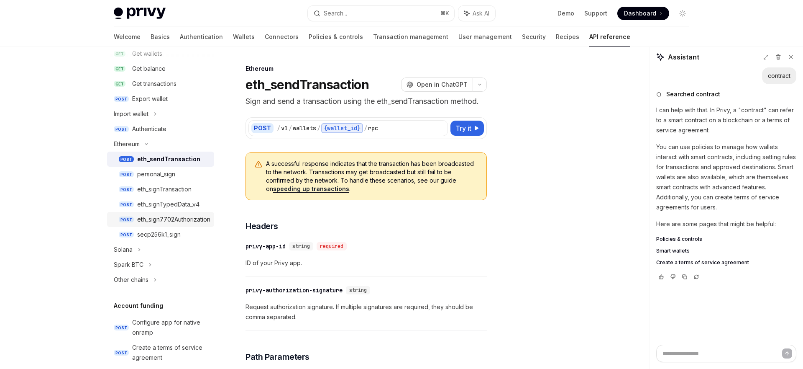
scroll to position [146, 0]
click at [179, 190] on div "eth_signTransaction" at bounding box center [164, 190] width 54 height 10
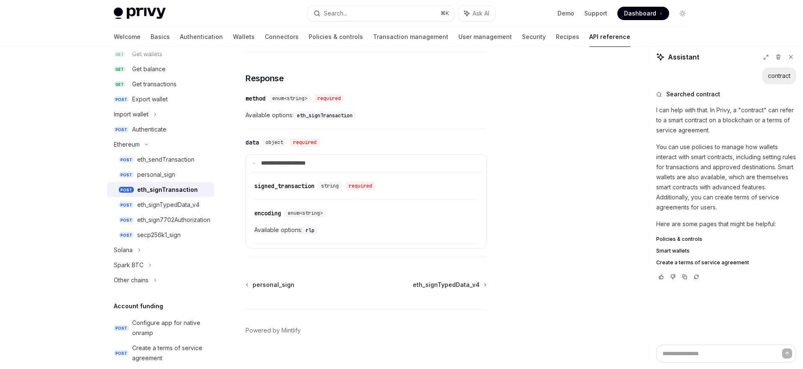
scroll to position [768, 0]
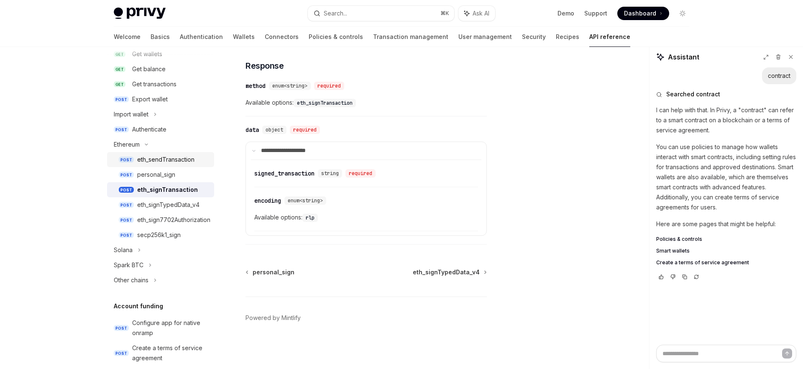
click at [195, 151] on li "Ethereum POST eth_sendTransaction POST personal_sign POST eth_signTransaction P…" at bounding box center [160, 189] width 107 height 105
click at [173, 160] on div "eth_sendTransaction" at bounding box center [165, 159] width 57 height 10
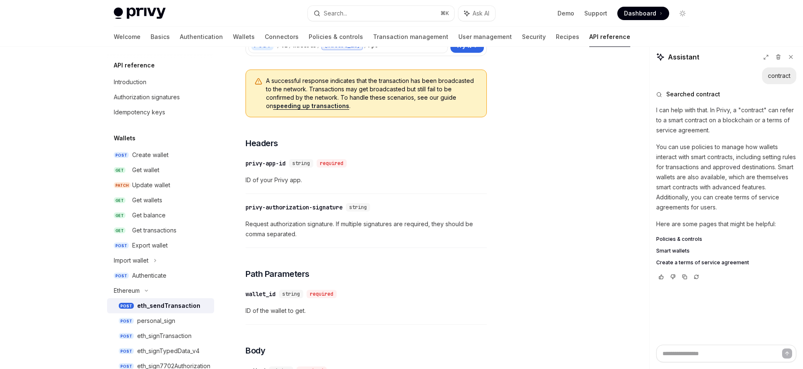
click at [497, 34] on div "Welcome Basics Authentication Wallets Connectors Policies & controls Transactio…" at bounding box center [372, 37] width 517 height 20
click at [522, 36] on link "Security" at bounding box center [534, 37] width 24 height 20
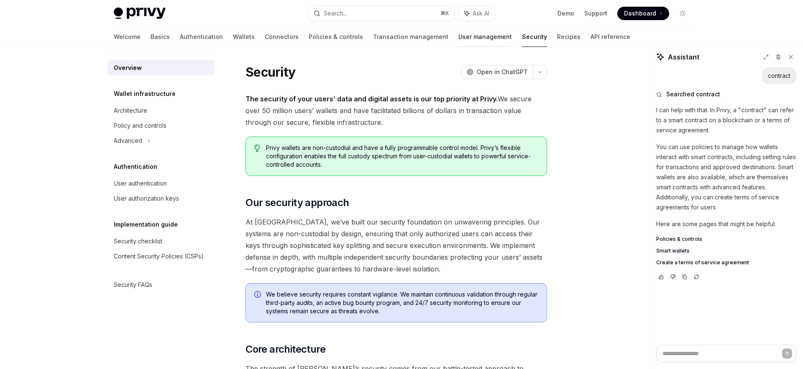
click at [459, 34] on link "User management" at bounding box center [486, 37] width 54 height 20
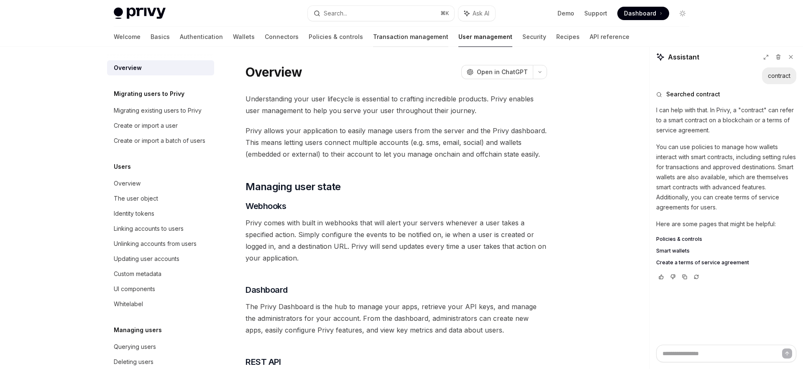
click at [373, 36] on link "Transaction management" at bounding box center [410, 37] width 75 height 20
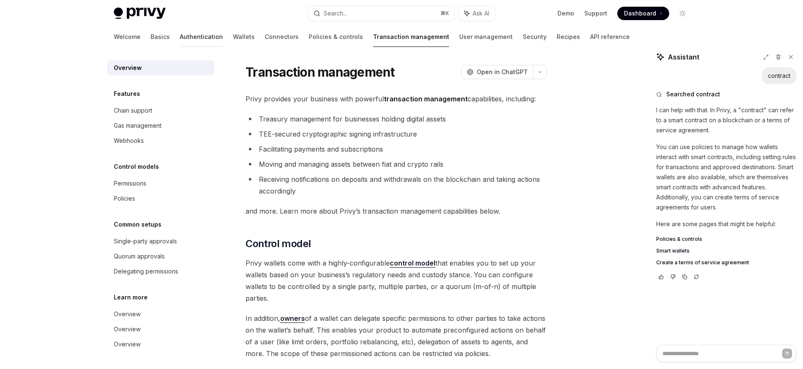
click at [180, 33] on link "Authentication" at bounding box center [201, 37] width 43 height 20
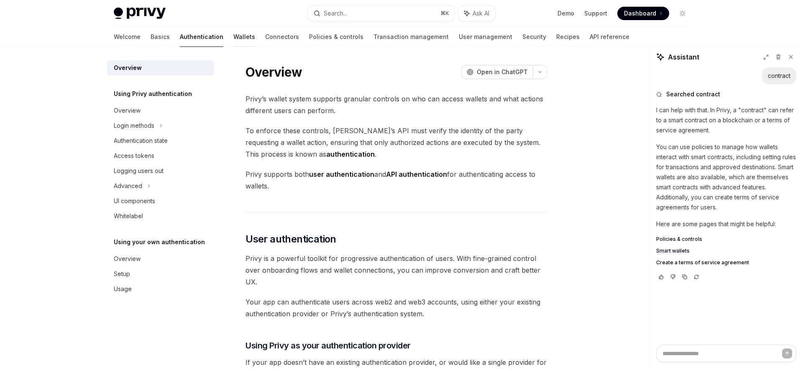
click at [233, 36] on link "Wallets" at bounding box center [244, 37] width 22 height 20
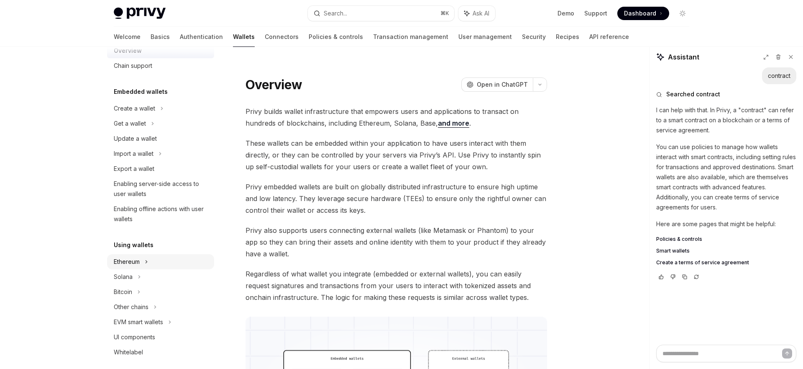
scroll to position [90, 0]
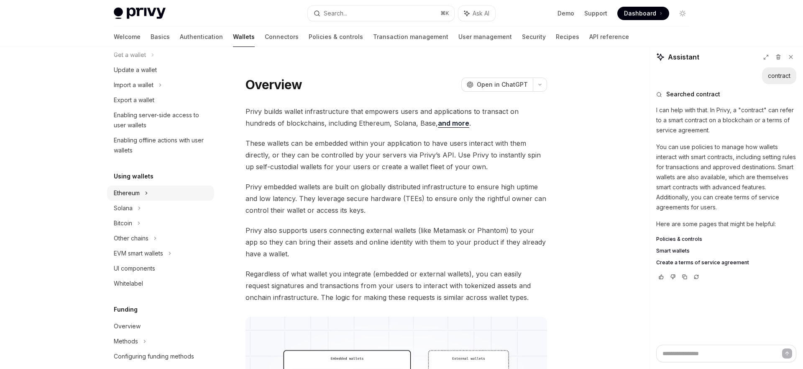
click at [144, 47] on div "Ethereum" at bounding box center [160, 39] width 107 height 15
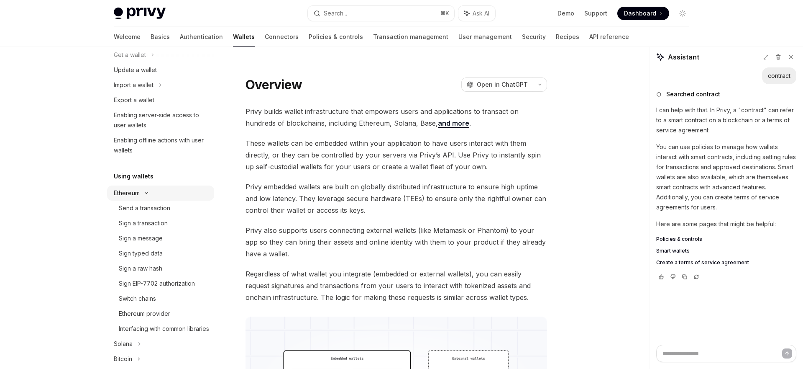
type textarea "*"
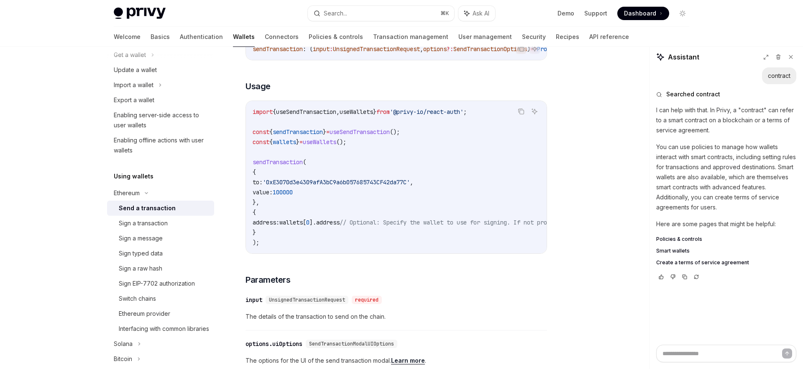
scroll to position [289, 0]
